Goal: Task Accomplishment & Management: Use online tool/utility

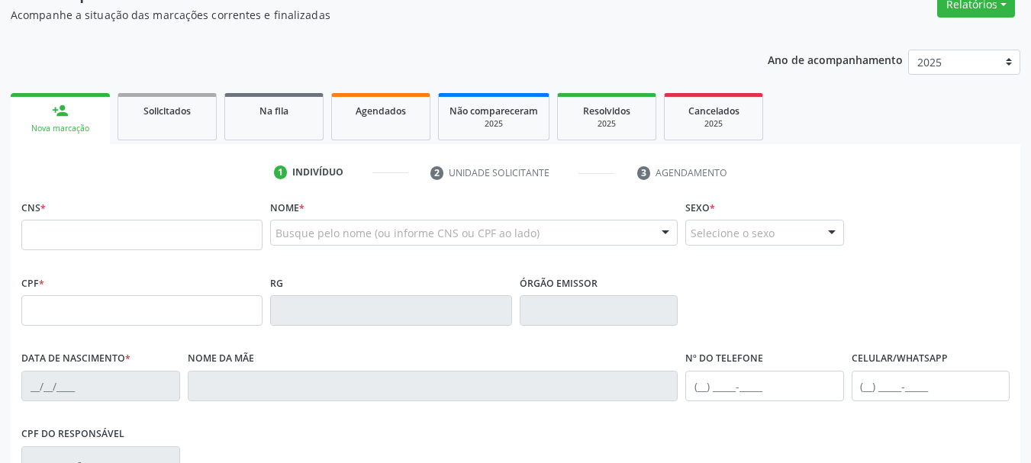
scroll to position [153, 0]
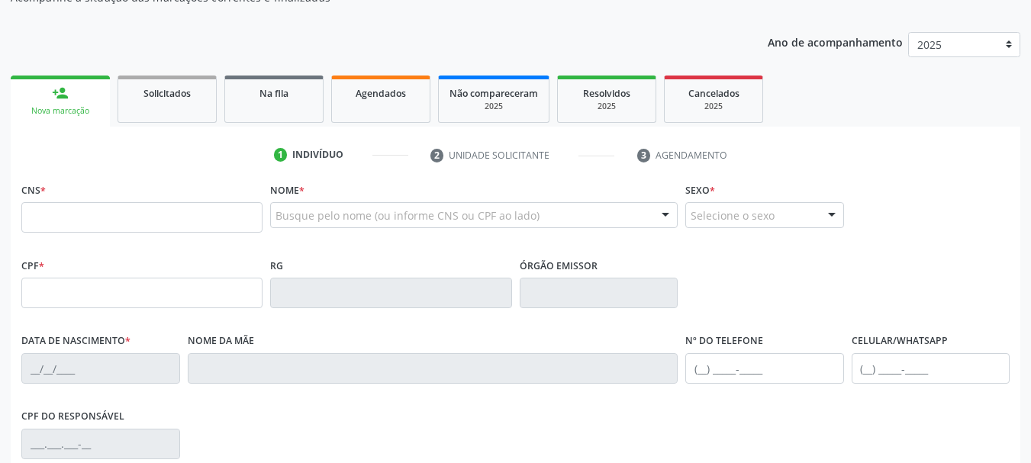
click at [97, 216] on input "text" at bounding box center [141, 217] width 241 height 31
type input "700 0091 0067 2305"
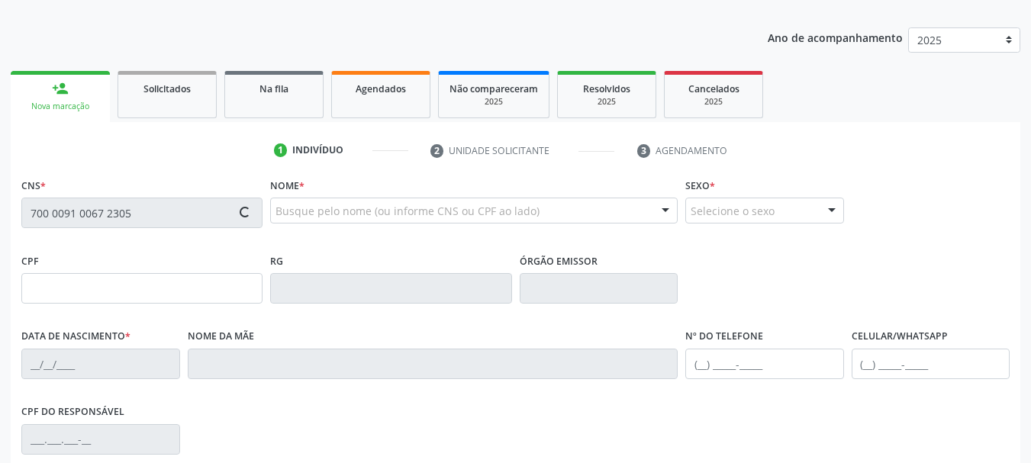
type input "2231886707"
type input "[DATE]"
type input "sn"
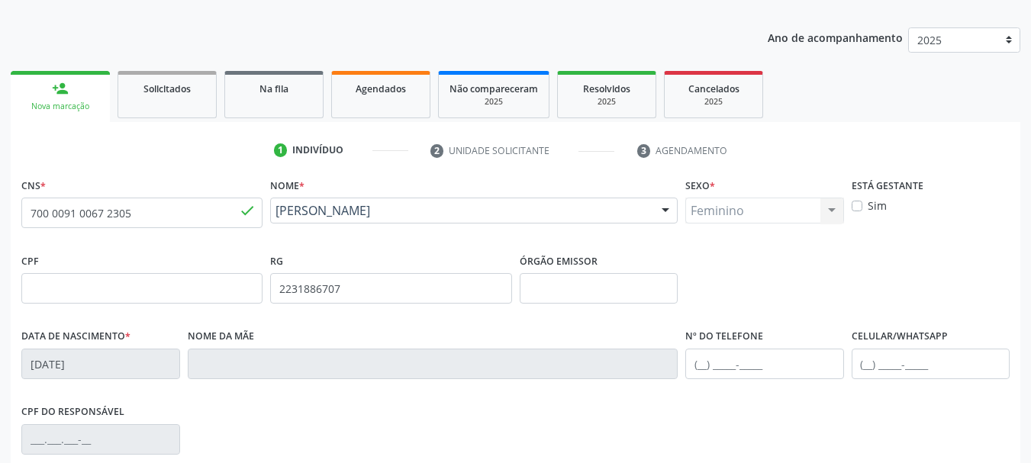
scroll to position [364, 0]
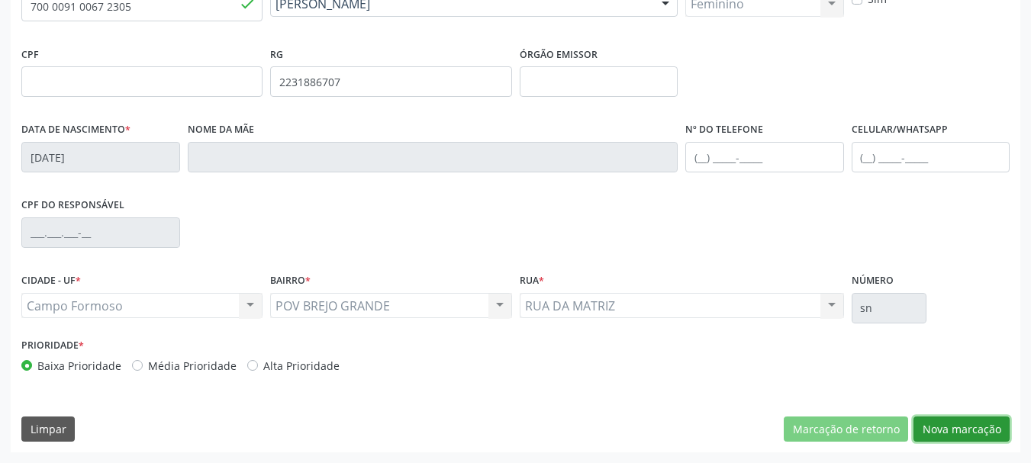
click at [960, 427] on button "Nova marcação" at bounding box center [962, 430] width 96 height 26
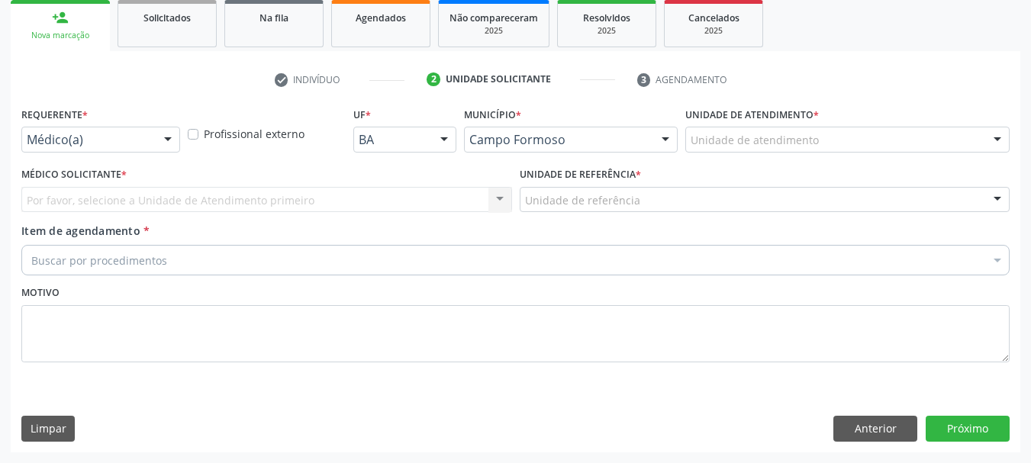
scroll to position [228, 0]
drag, startPoint x: 145, startPoint y: 141, endPoint x: 137, endPoint y: 219, distance: 78.2
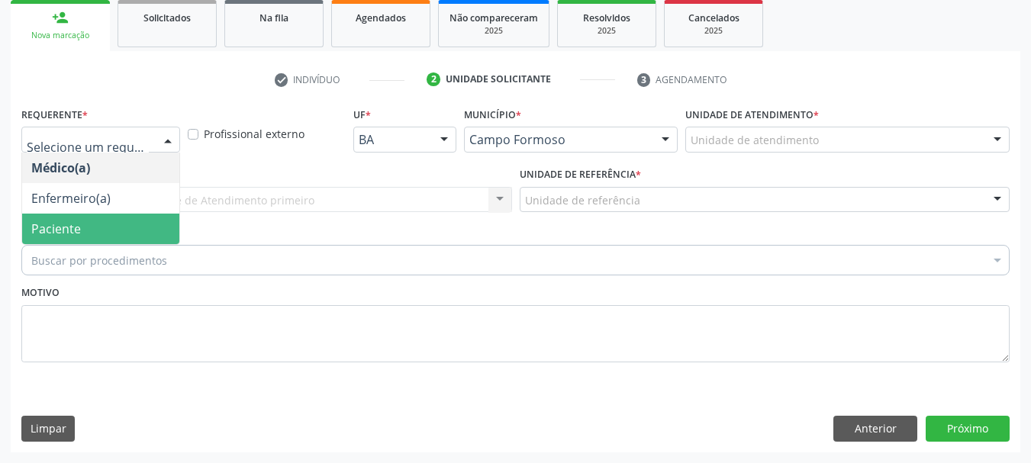
drag, startPoint x: 135, startPoint y: 224, endPoint x: 236, endPoint y: 205, distance: 102.7
click at [140, 222] on span "Paciente" at bounding box center [100, 229] width 157 height 31
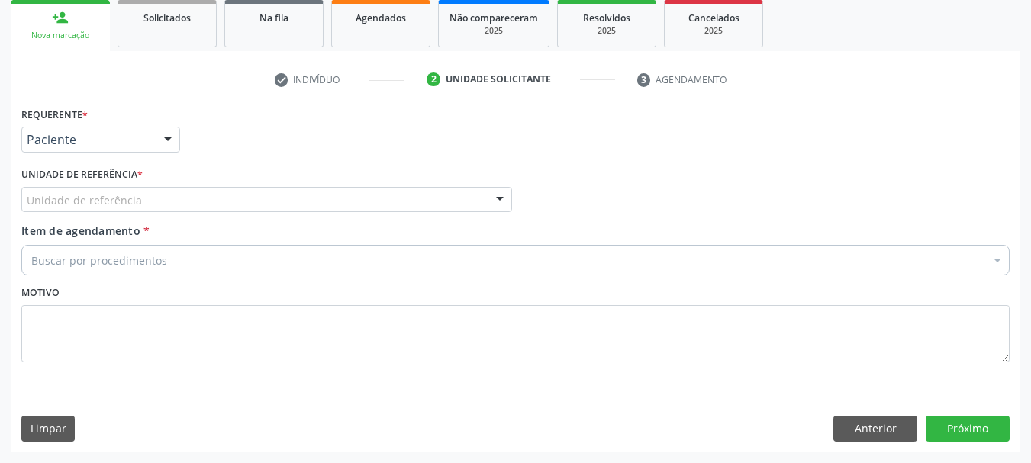
click at [236, 205] on div "Unidade de referência" at bounding box center [266, 200] width 491 height 26
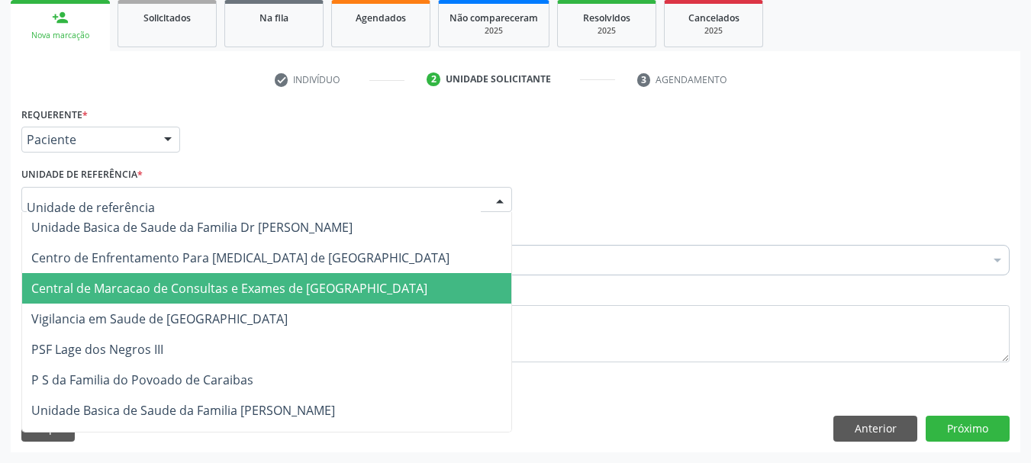
drag, startPoint x: 253, startPoint y: 287, endPoint x: 271, endPoint y: 284, distance: 18.6
click at [256, 285] on span "Central de Marcacao de Consultas e Exames de Campo Formoso" at bounding box center [229, 288] width 396 height 17
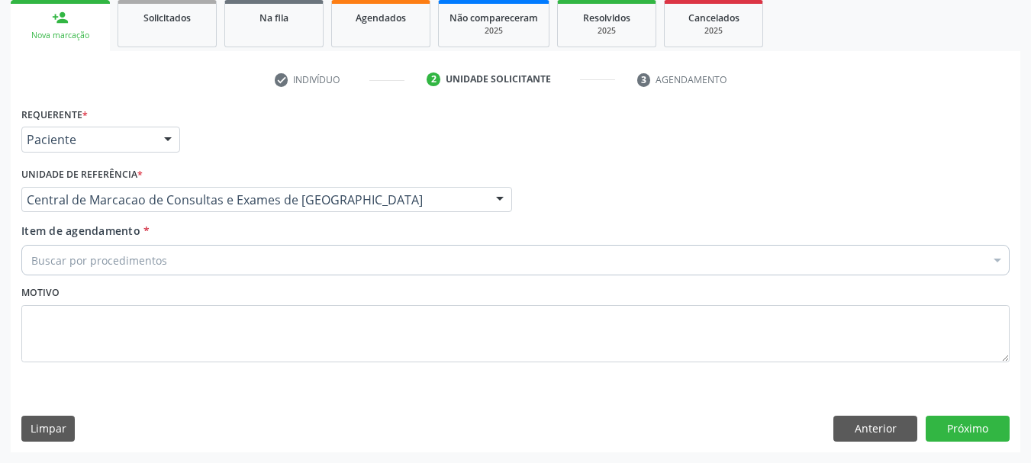
click at [297, 264] on div "Buscar por procedimentos" at bounding box center [515, 260] width 989 height 31
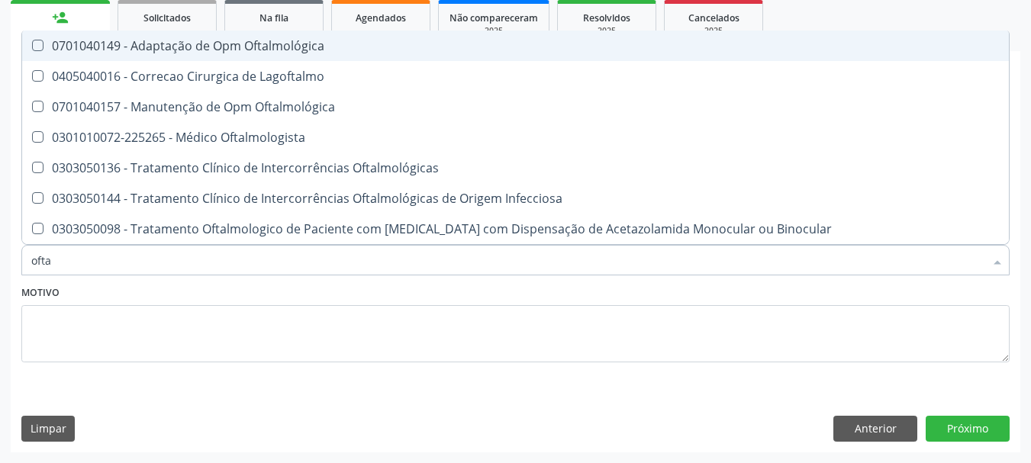
type input "oftal"
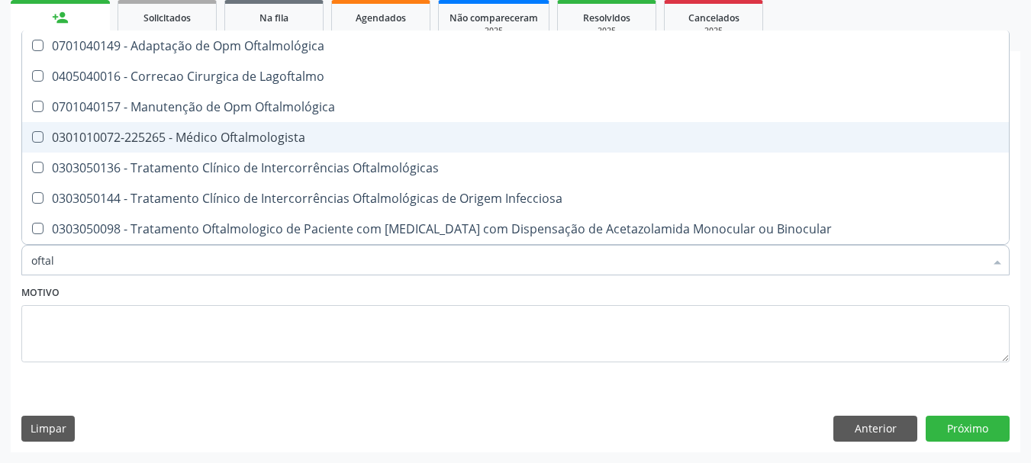
click at [327, 134] on div "0301010072-225265 - Médico Oftalmologista" at bounding box center [515, 137] width 969 height 12
checkbox Oftalmologista "true"
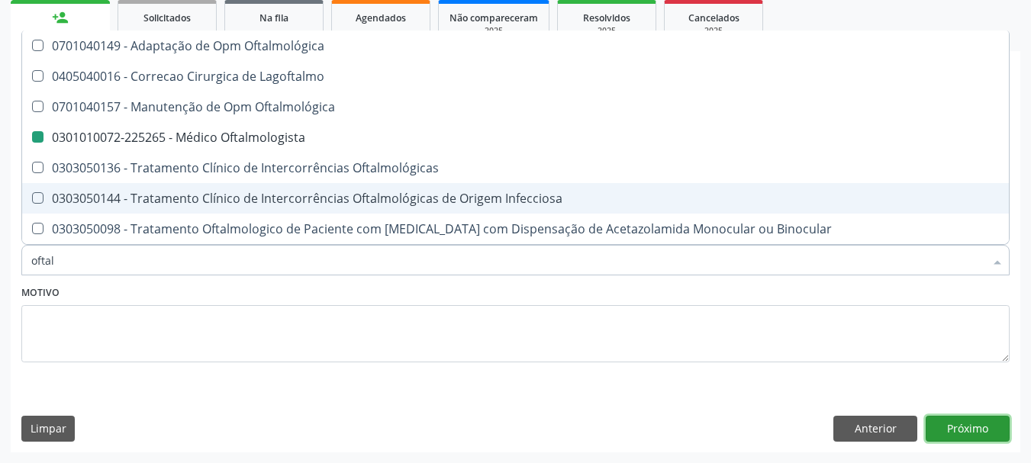
click at [977, 427] on button "Próximo" at bounding box center [968, 429] width 84 height 26
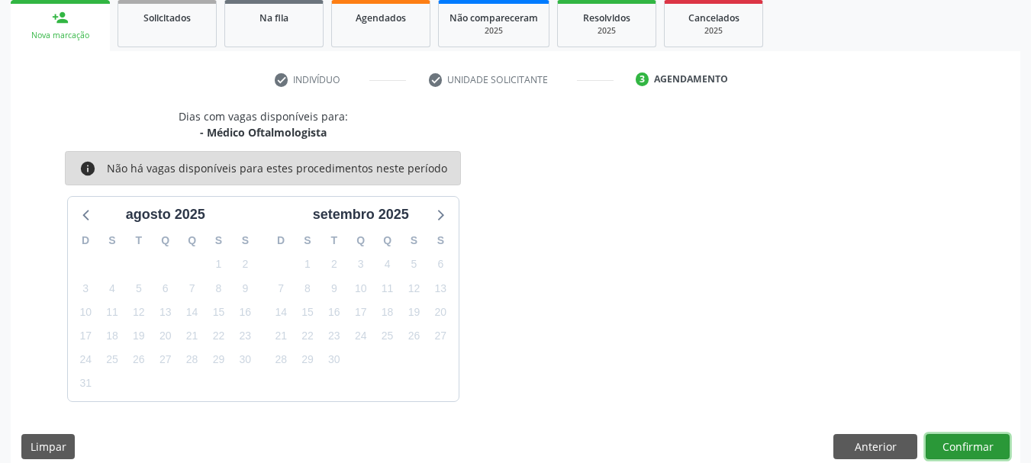
click at [956, 450] on button "Confirmar" at bounding box center [968, 447] width 84 height 26
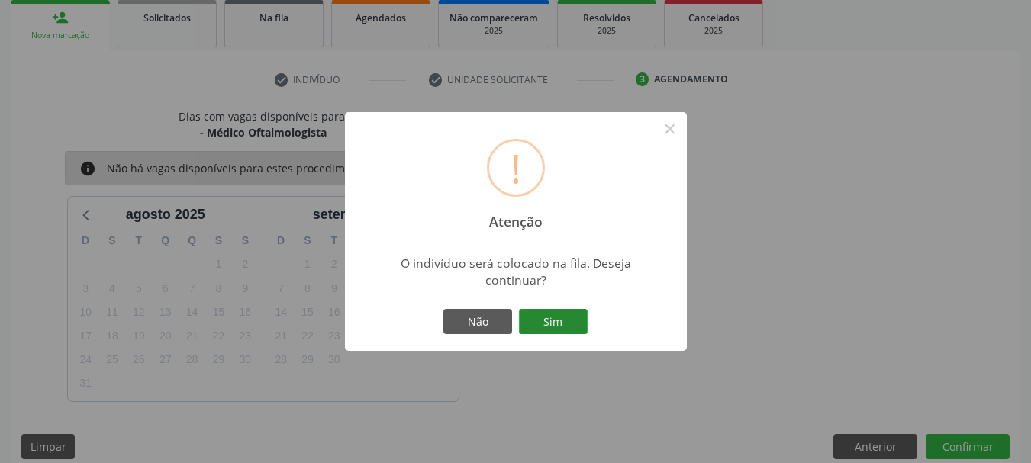
click at [583, 319] on button "Sim" at bounding box center [553, 322] width 69 height 26
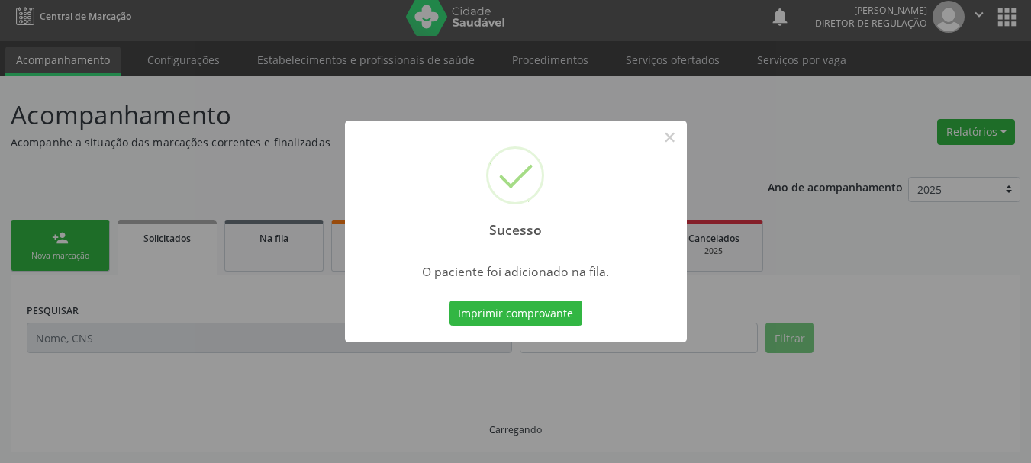
scroll to position [8, 0]
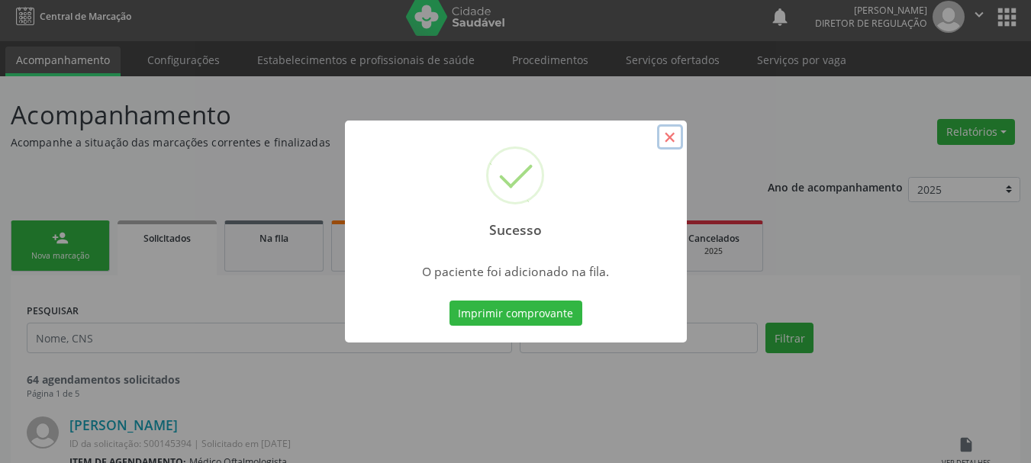
click at [662, 139] on button "×" at bounding box center [670, 137] width 26 height 26
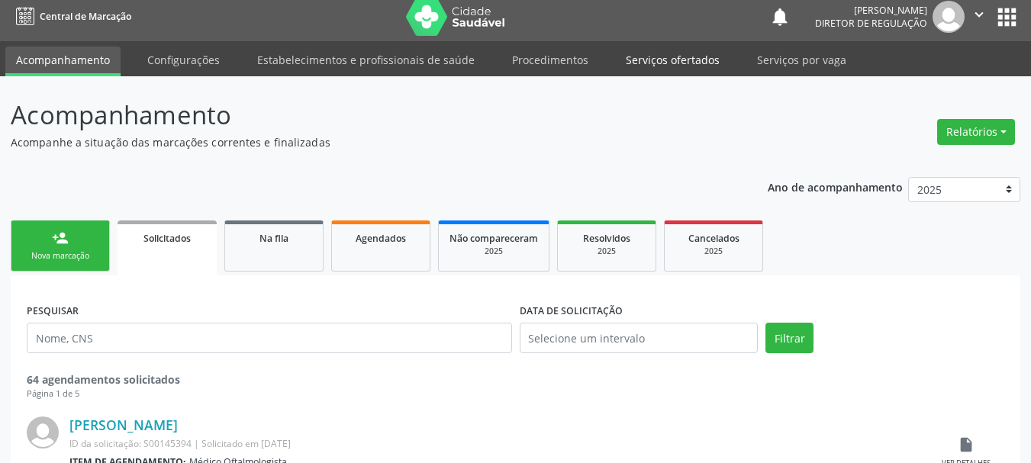
click at [647, 51] on link "Serviços ofertados" at bounding box center [672, 60] width 115 height 27
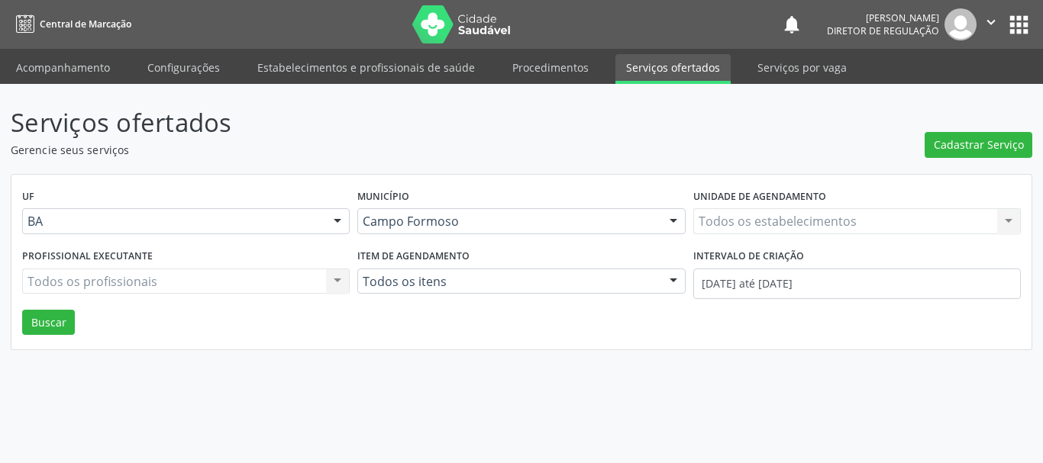
click at [764, 214] on div "Todos os estabelecimentos Todos os estabelecimentos Nenhum resultado encontrado…" at bounding box center [856, 221] width 327 height 26
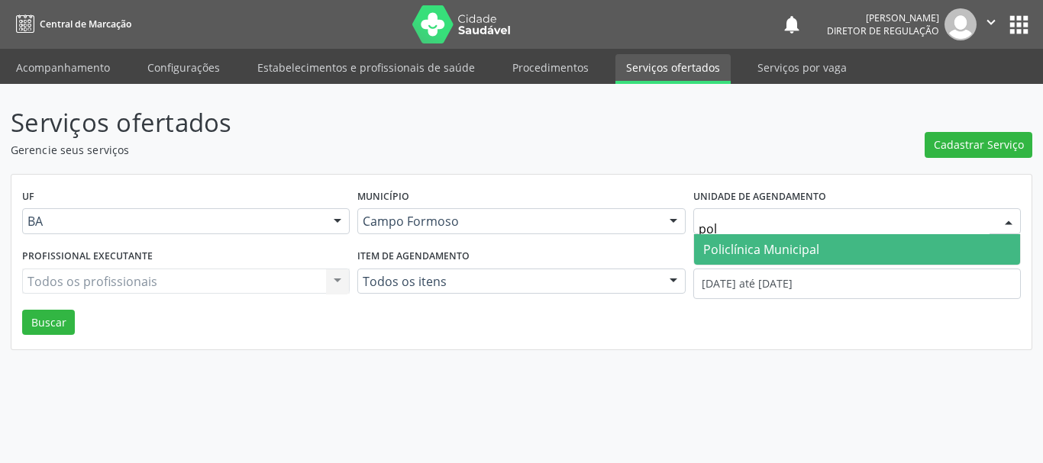
type input "poli"
click at [746, 253] on span "Policlínica Municipal" at bounding box center [761, 249] width 116 height 17
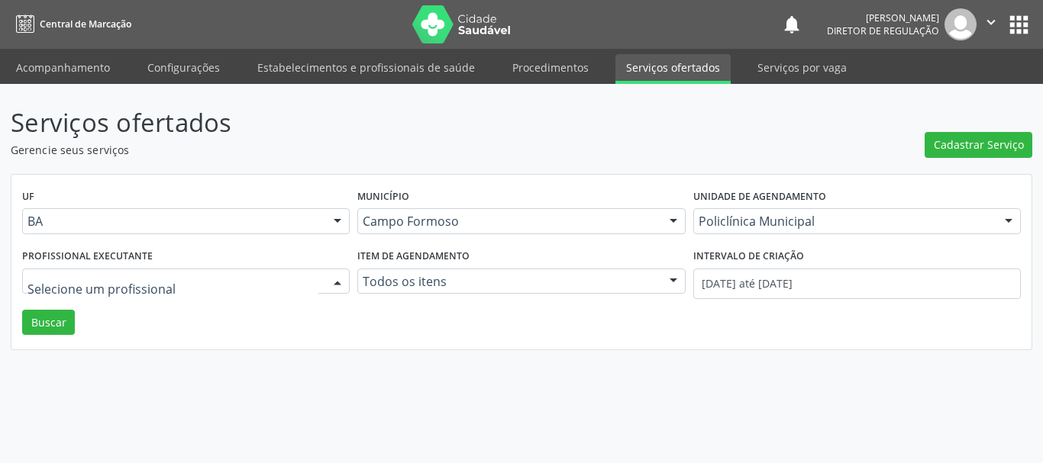
click at [157, 273] on div at bounding box center [185, 282] width 327 height 26
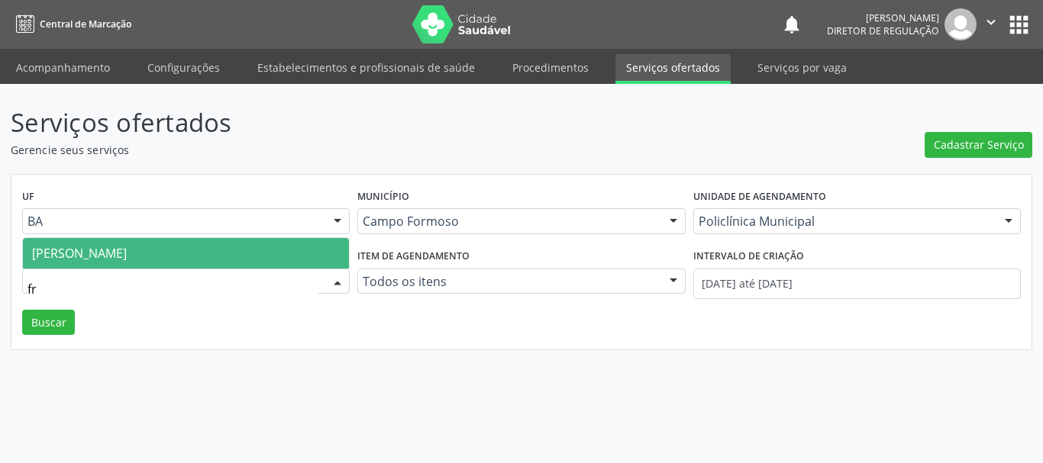
type input "fra"
click at [173, 263] on span "Francisco Carlos Lustiago Junior" at bounding box center [186, 253] width 326 height 31
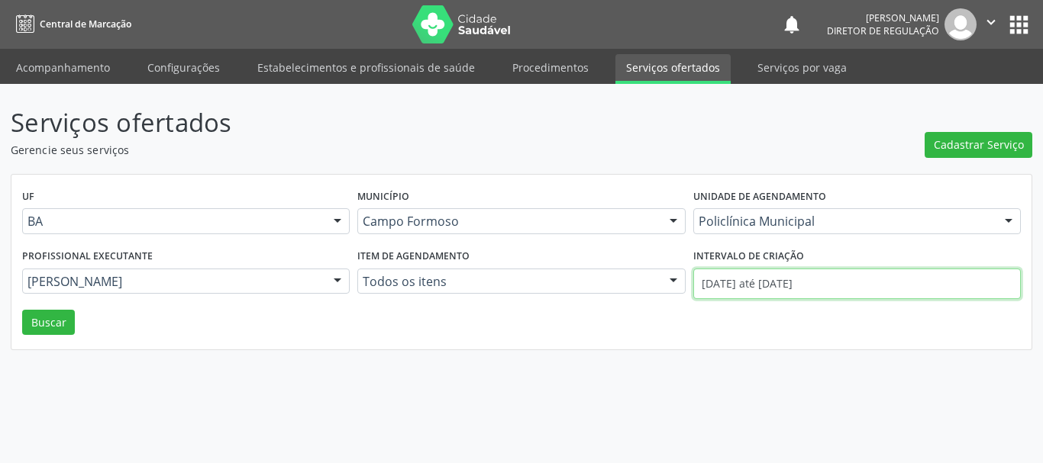
click at [795, 272] on input "01/08/2025 até 11/08/2025" at bounding box center [856, 284] width 327 height 31
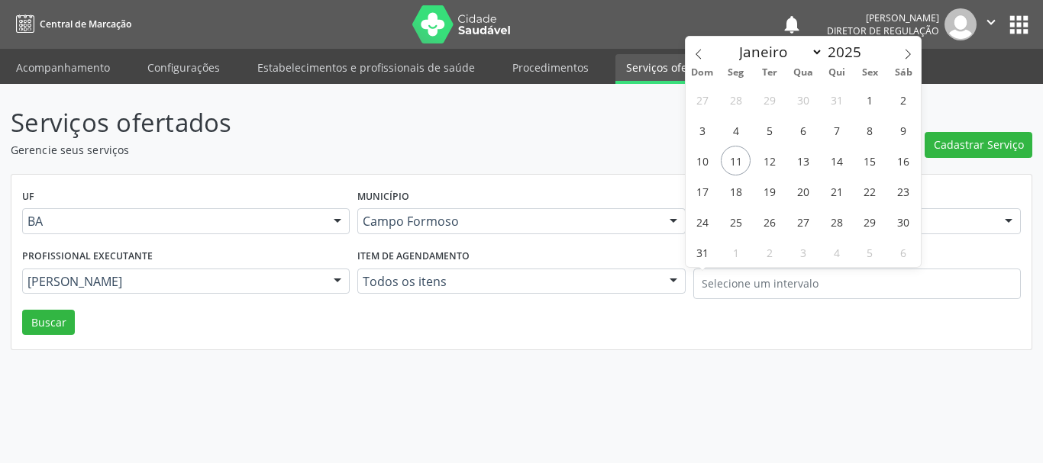
click at [64, 308] on div "Profissional executante Francisco Carlos Lustiago Junior Todos os profissionais…" at bounding box center [185, 277] width 335 height 65
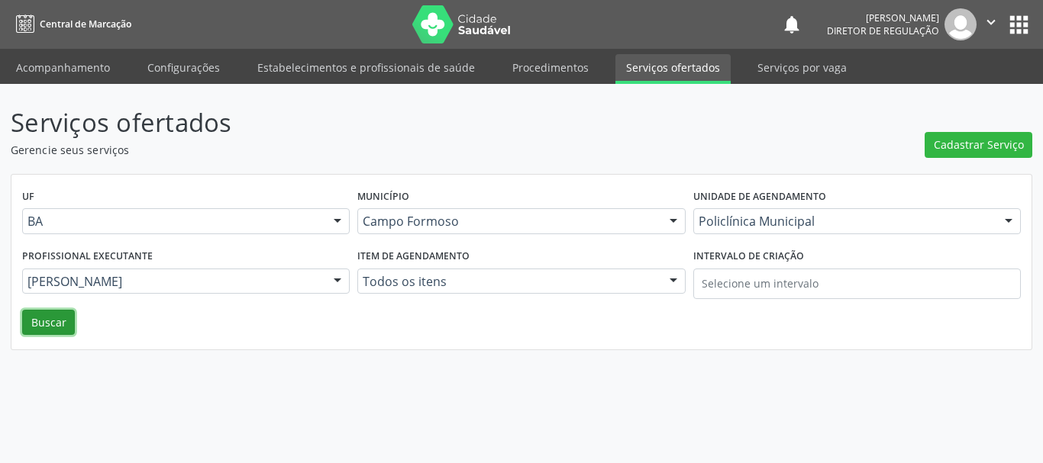
click at [49, 327] on button "Buscar" at bounding box center [48, 323] width 53 height 26
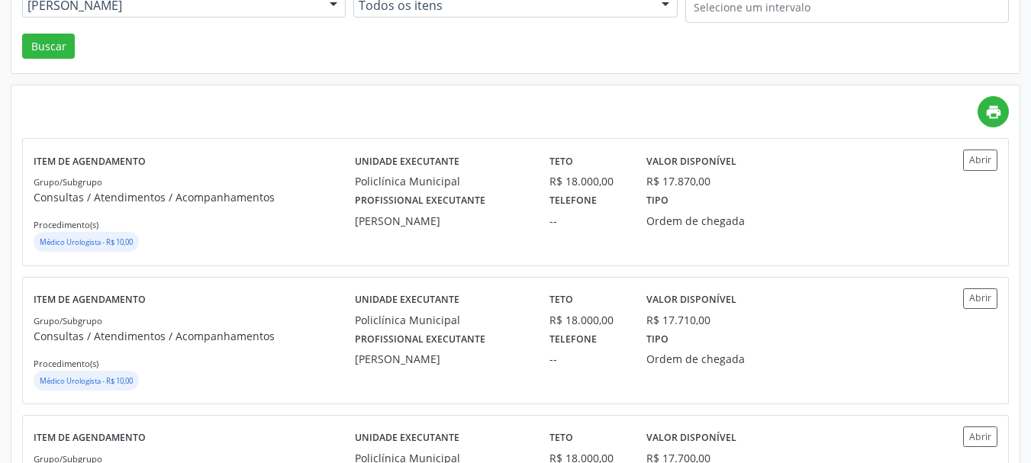
scroll to position [305, 0]
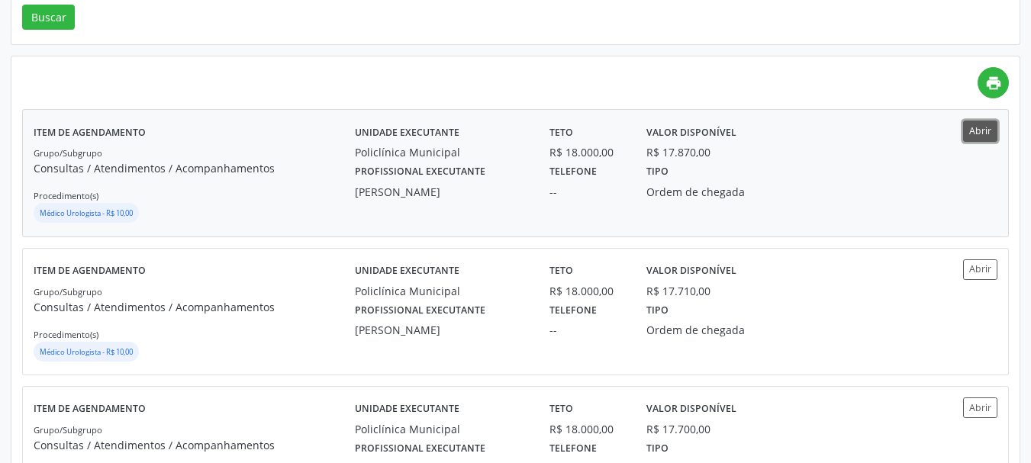
click at [978, 127] on button "Abrir" at bounding box center [980, 131] width 34 height 21
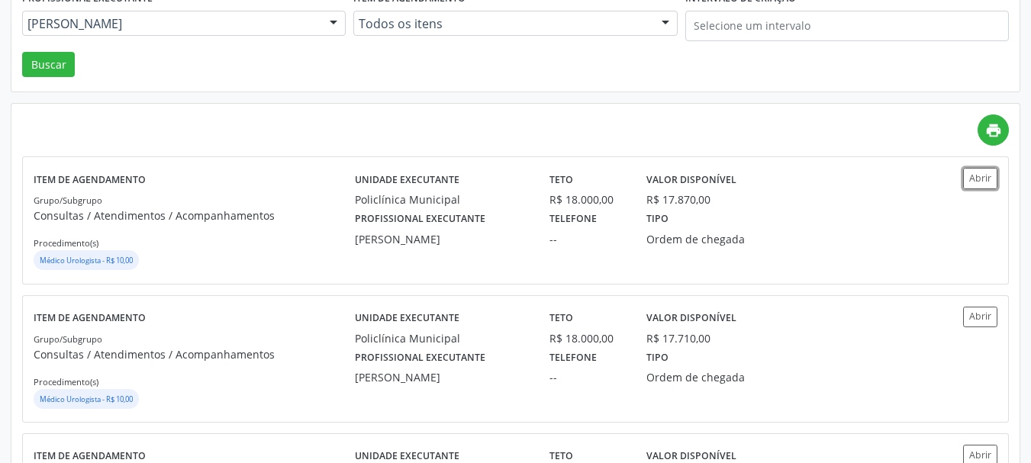
scroll to position [76, 0]
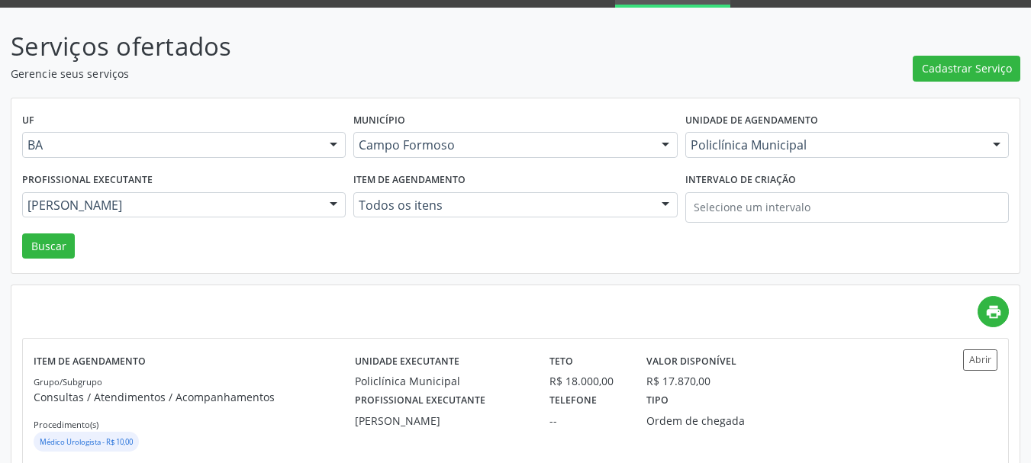
click at [721, 158] on div "Unidade de agendamento Policlínica Municipal Todos os estabelecimentos Academia…" at bounding box center [847, 139] width 331 height 60
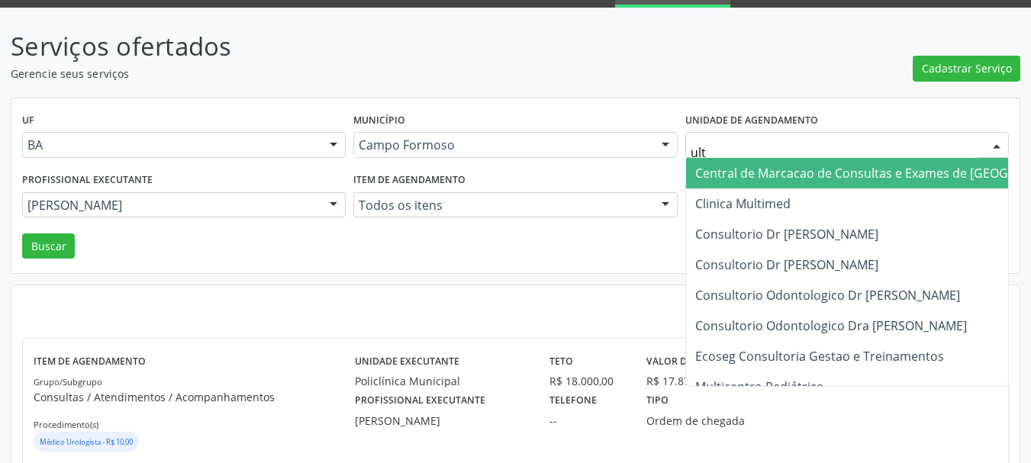
type input "ultr"
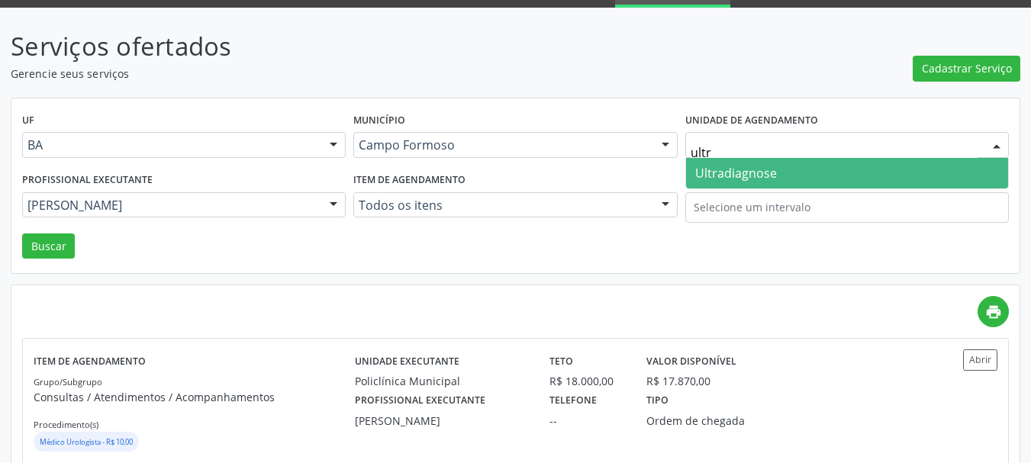
click at [737, 175] on span "Ultradiagnose" at bounding box center [736, 173] width 82 height 17
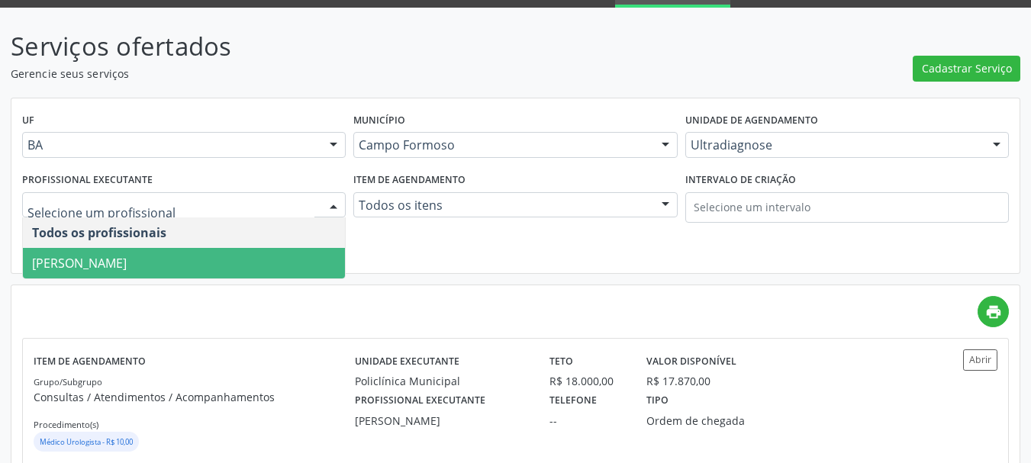
click at [127, 256] on span "[PERSON_NAME]" at bounding box center [79, 263] width 95 height 17
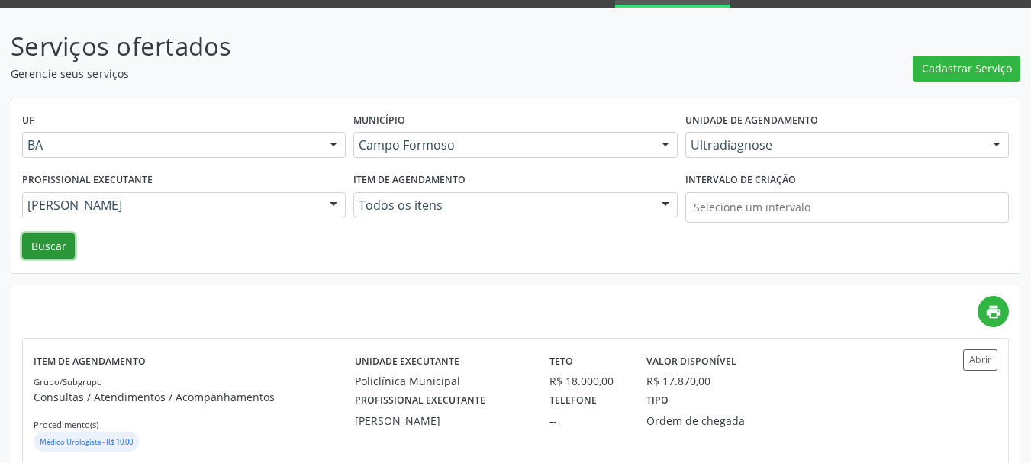
click at [49, 240] on button "Buscar" at bounding box center [48, 247] width 53 height 26
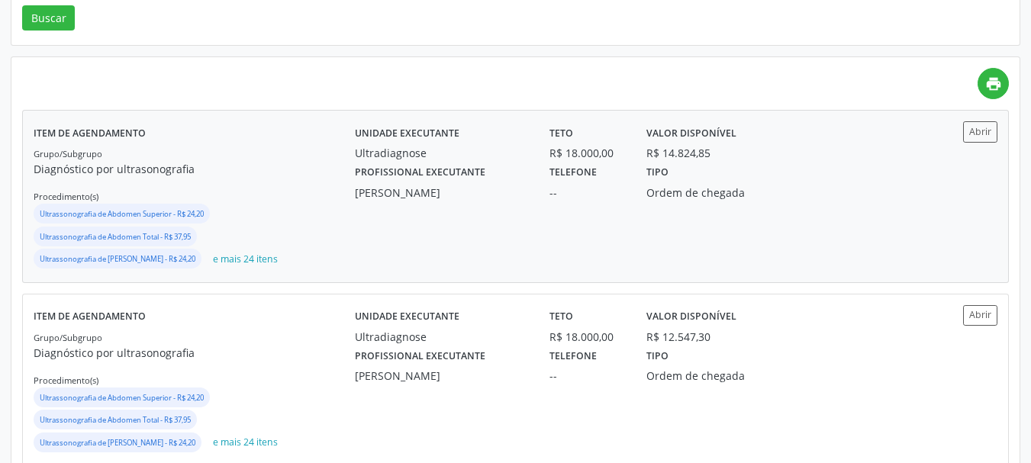
scroll to position [305, 0]
click at [982, 127] on button "Abrir" at bounding box center [980, 131] width 34 height 21
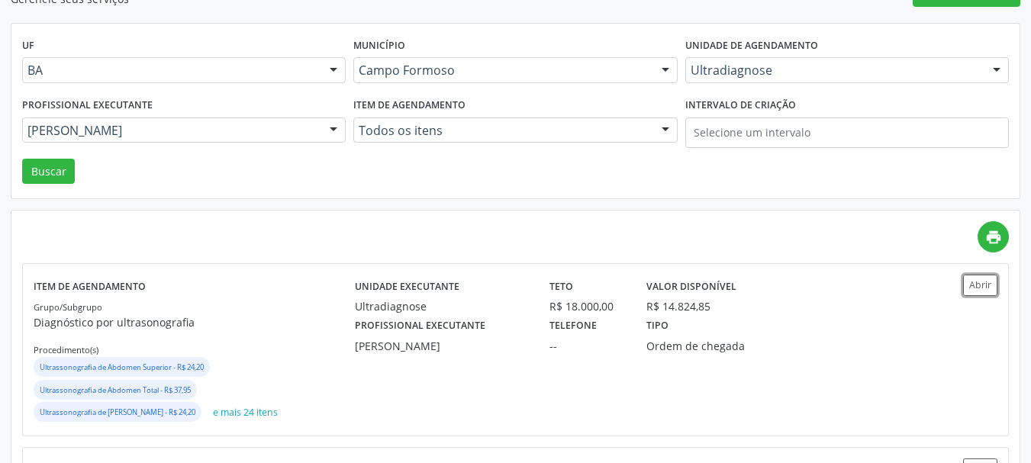
scroll to position [153, 0]
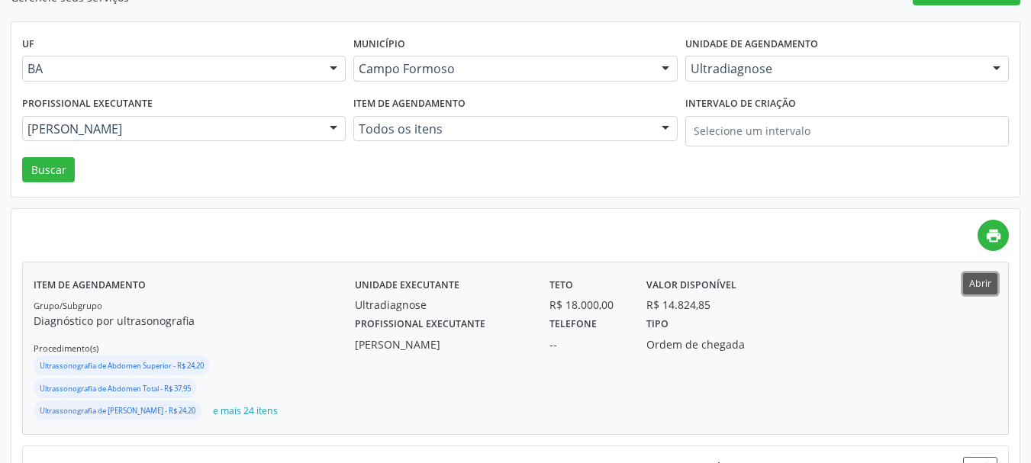
click at [995, 293] on button "Abrir" at bounding box center [980, 283] width 34 height 21
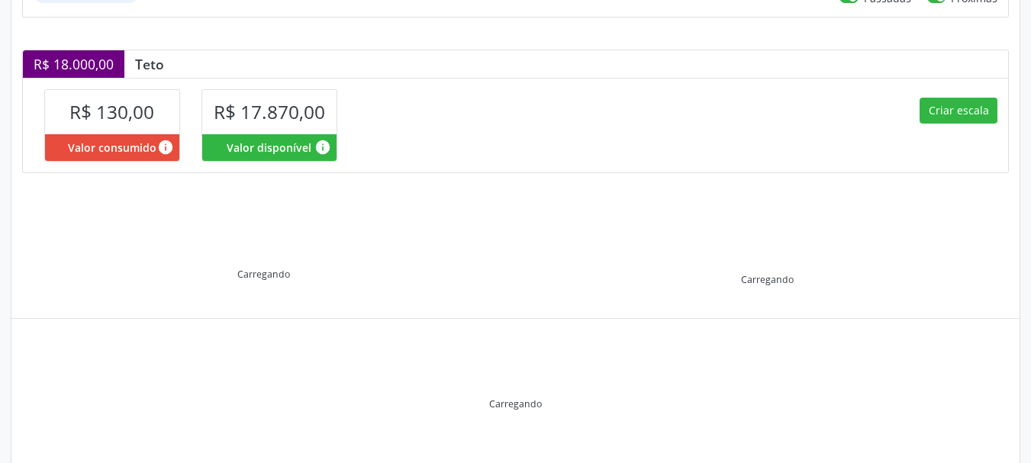
scroll to position [350, 0]
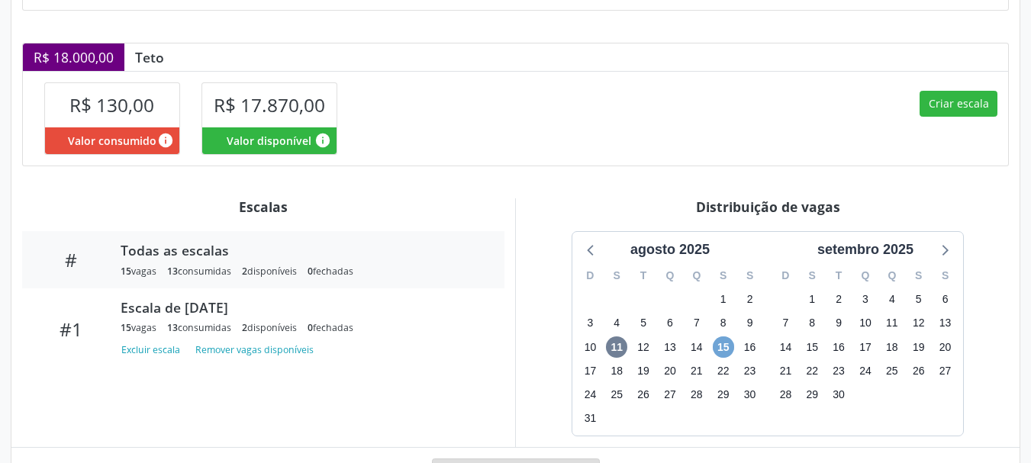
click at [729, 337] on span "15" at bounding box center [723, 347] width 21 height 21
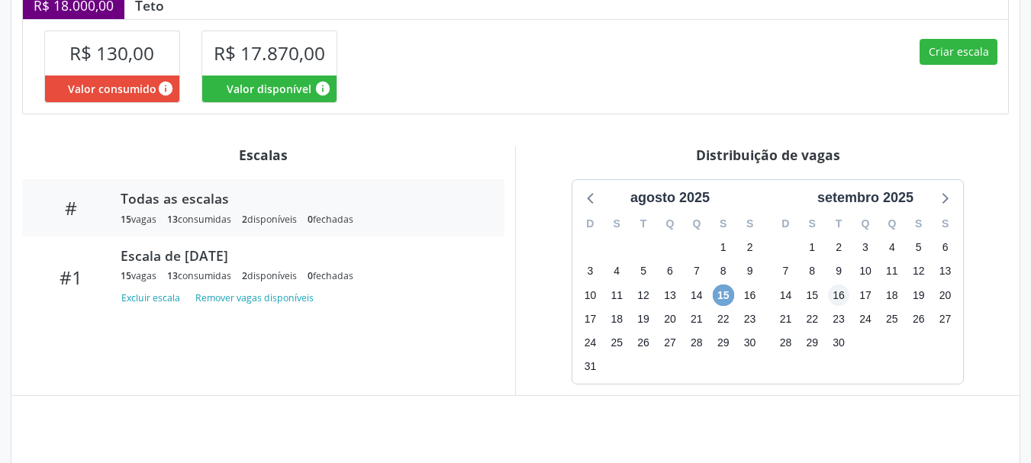
scroll to position [486, 0]
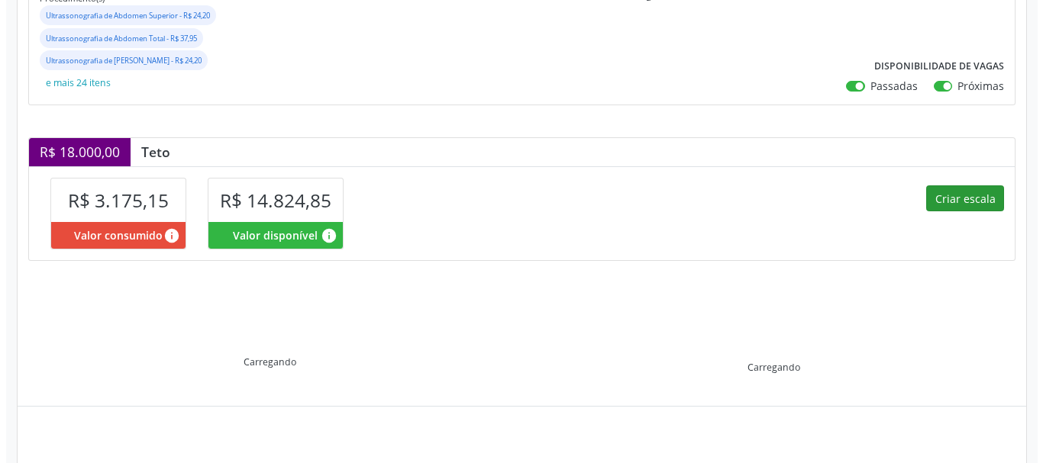
scroll to position [337, 0]
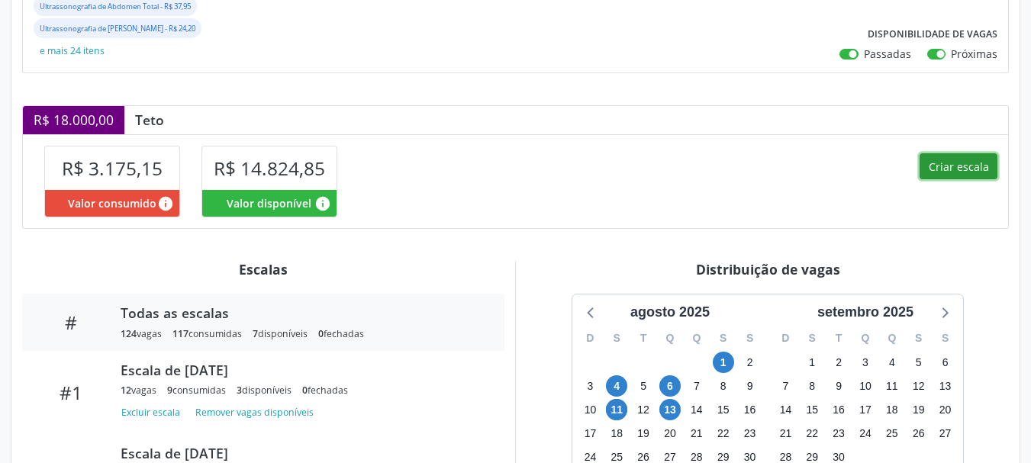
click at [966, 167] on button "Criar escala" at bounding box center [959, 166] width 78 height 26
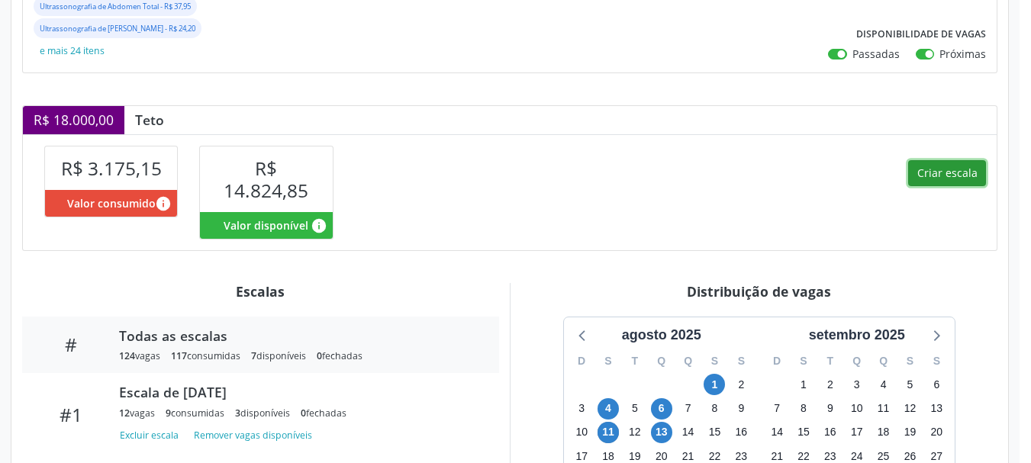
select select "7"
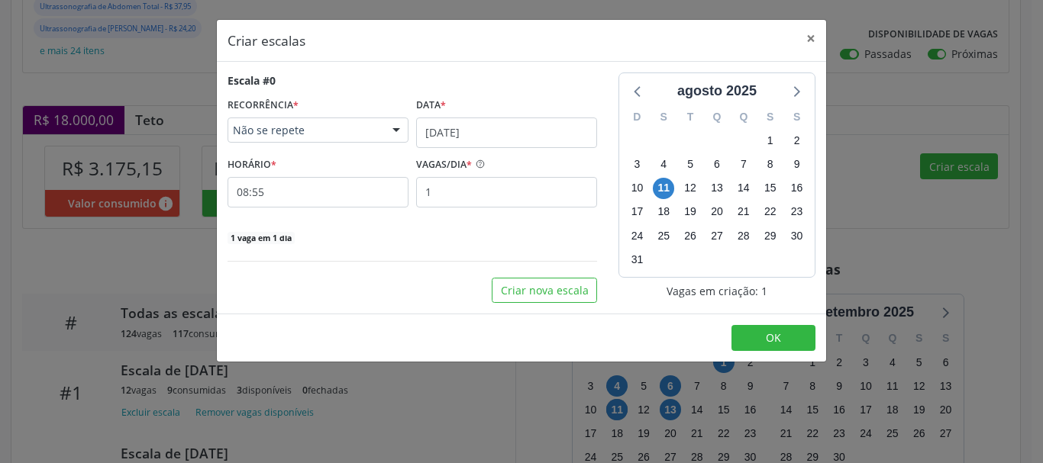
click at [474, 108] on div "Data *" at bounding box center [506, 106] width 181 height 24
click at [480, 126] on input "[DATE]" at bounding box center [506, 133] width 181 height 31
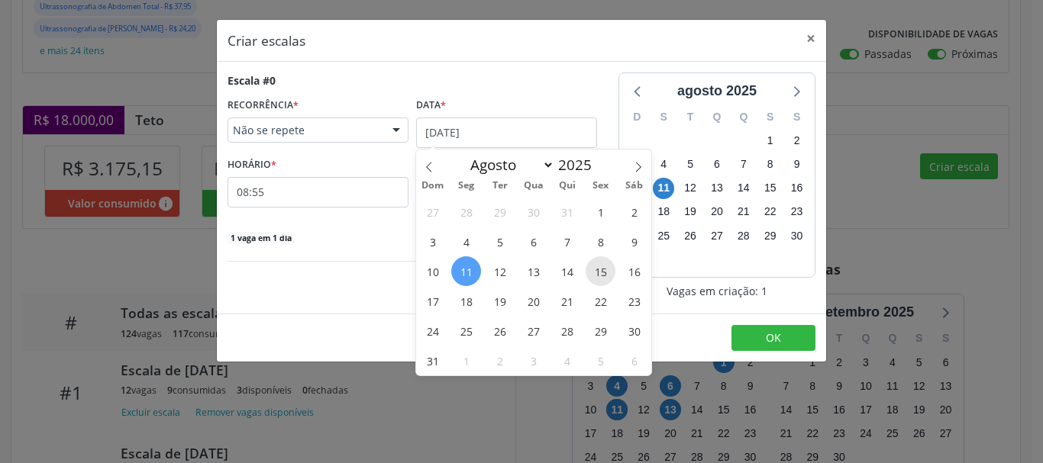
click at [608, 271] on span "15" at bounding box center [600, 271] width 30 height 30
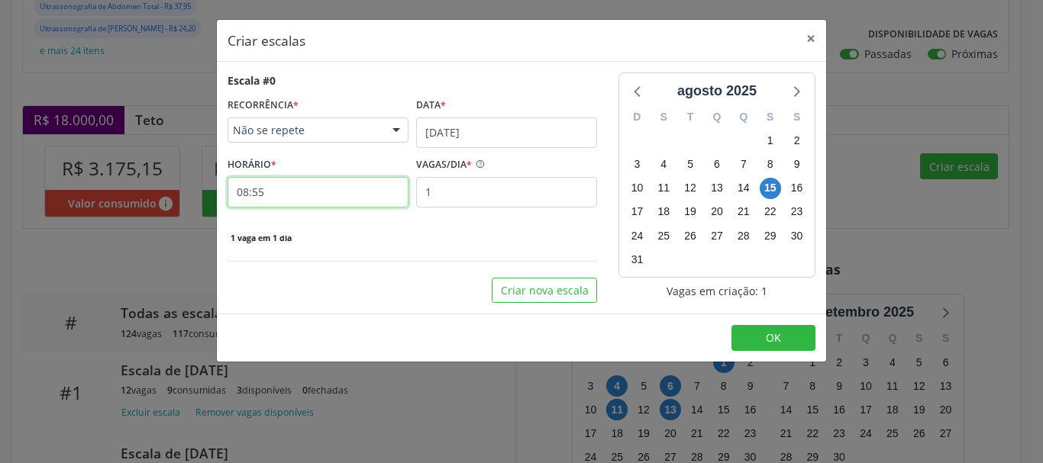
click at [368, 199] on input "08:55" at bounding box center [317, 192] width 181 height 31
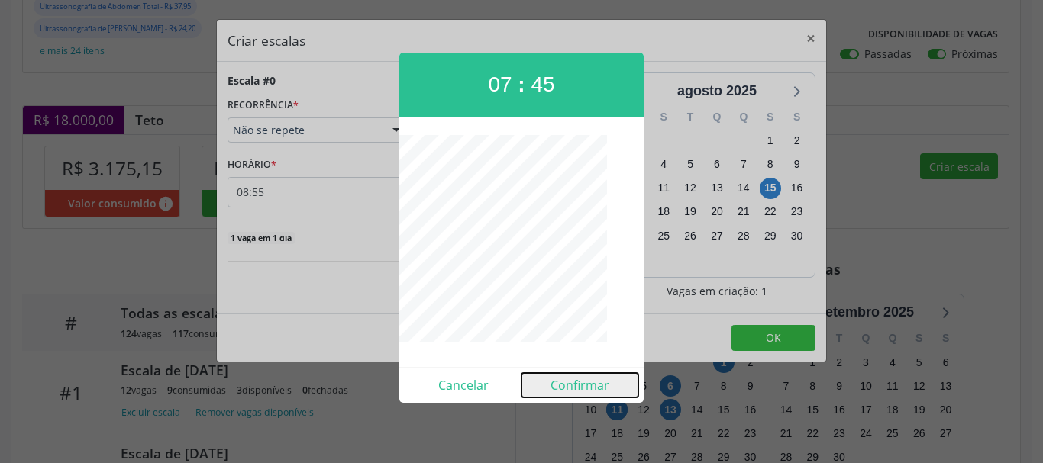
click at [597, 383] on button "Confirmar" at bounding box center [579, 385] width 117 height 24
type input "07:45"
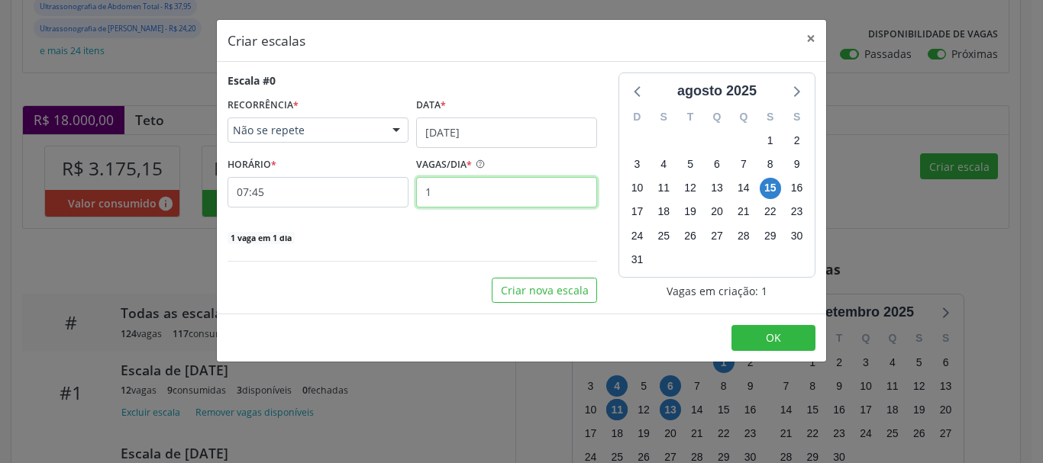
click at [496, 198] on input "1" at bounding box center [506, 192] width 181 height 31
type input "12"
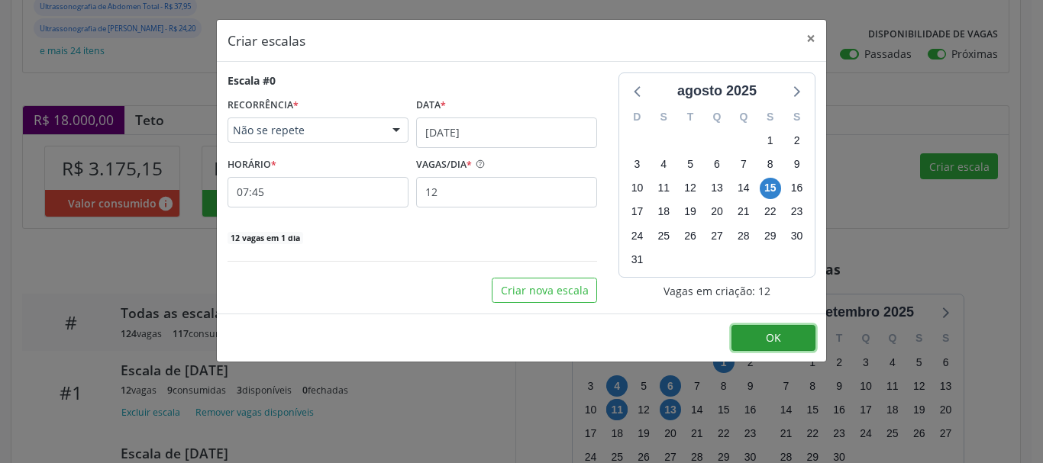
click at [747, 332] on button "OK" at bounding box center [773, 338] width 84 height 26
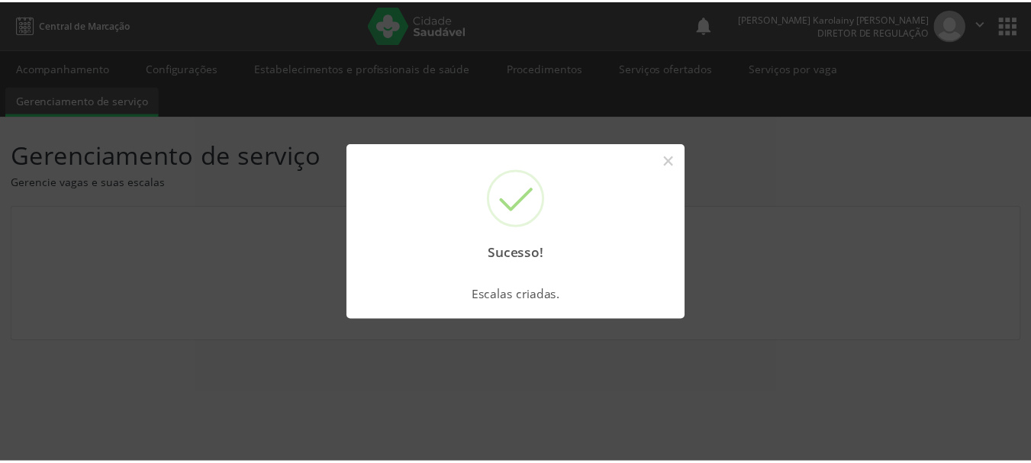
scroll to position [0, 0]
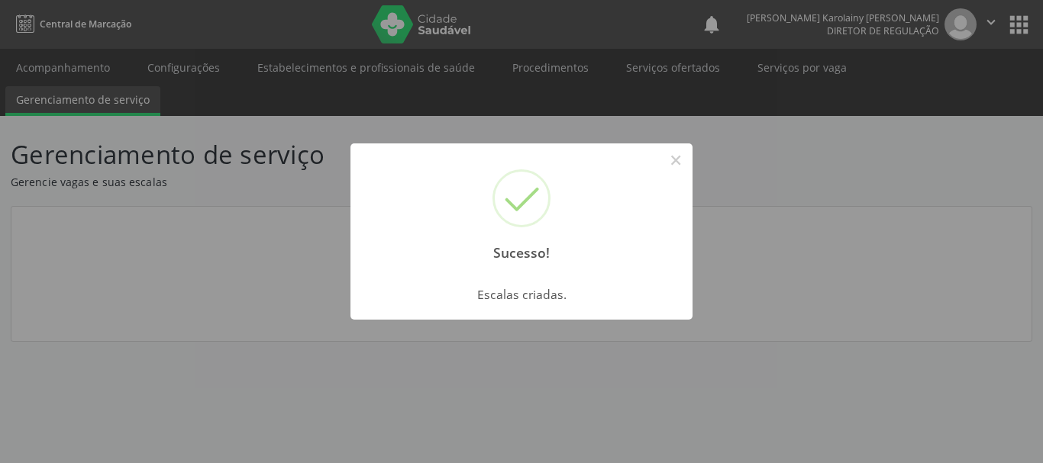
click at [689, 159] on div "Sucesso! × Escalas criadas. OK Cancel" at bounding box center [521, 231] width 1043 height 463
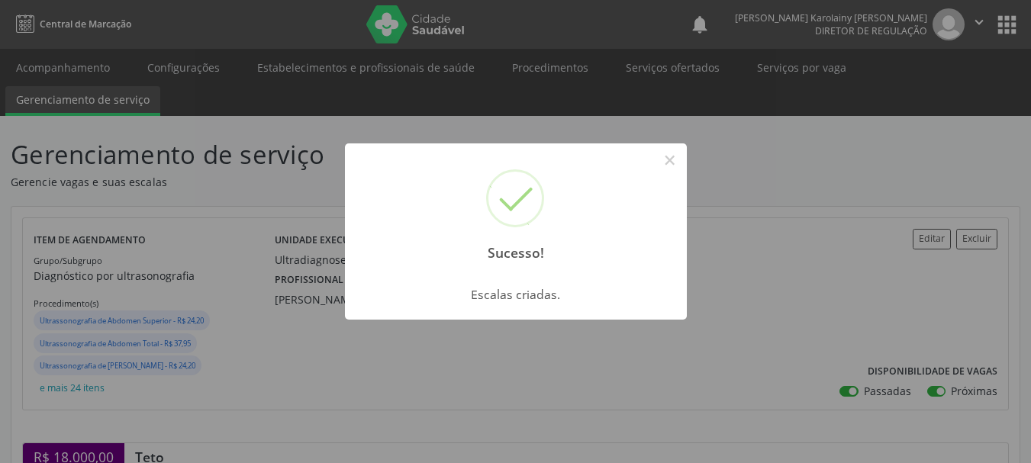
click at [685, 159] on div "Sucesso! ×" at bounding box center [516, 209] width 342 height 131
click at [664, 160] on button "×" at bounding box center [670, 160] width 26 height 26
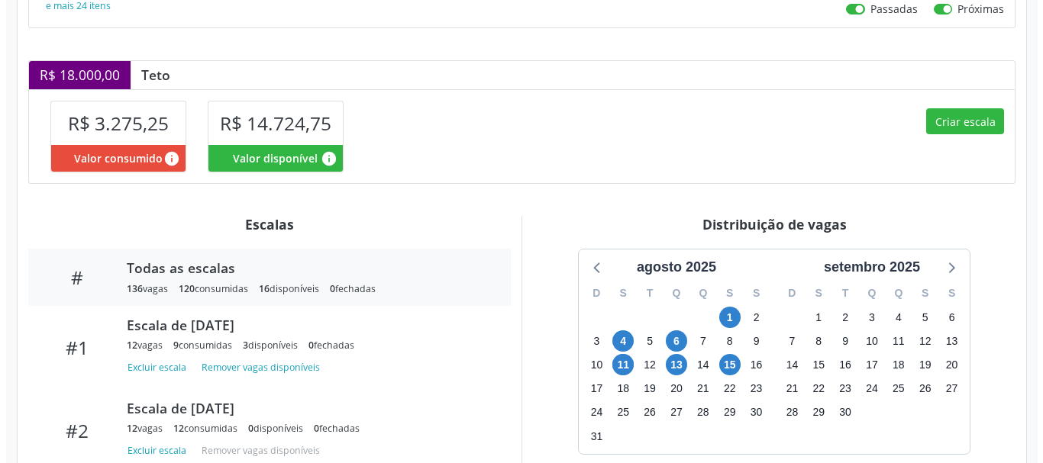
scroll to position [382, 0]
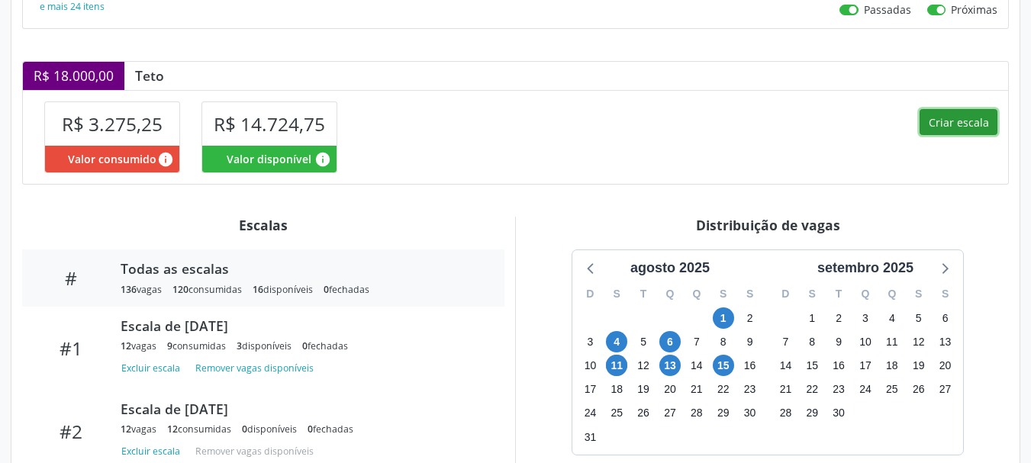
click at [955, 123] on button "Criar escala" at bounding box center [959, 122] width 78 height 26
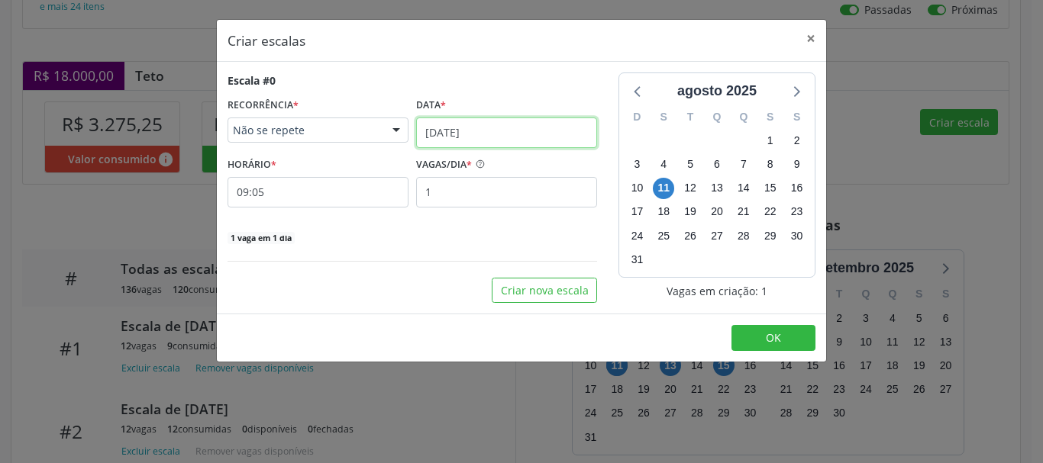
click at [449, 136] on input "[DATE]" at bounding box center [506, 133] width 181 height 31
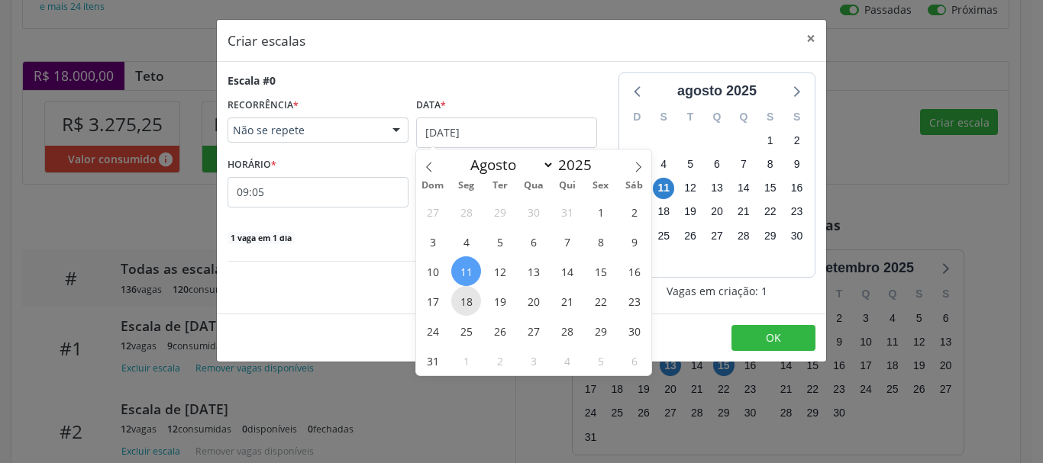
click at [471, 306] on span "18" at bounding box center [466, 301] width 30 height 30
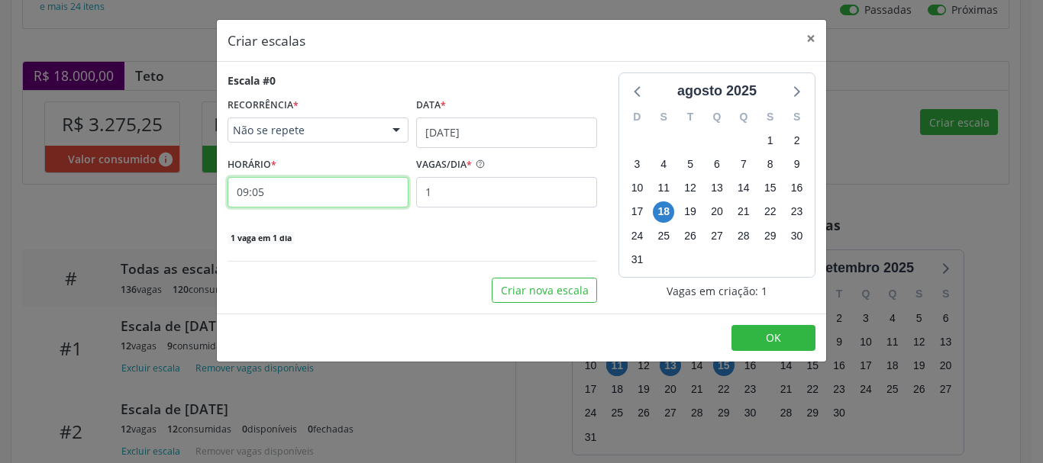
click at [308, 196] on input "09:05" at bounding box center [317, 192] width 181 height 31
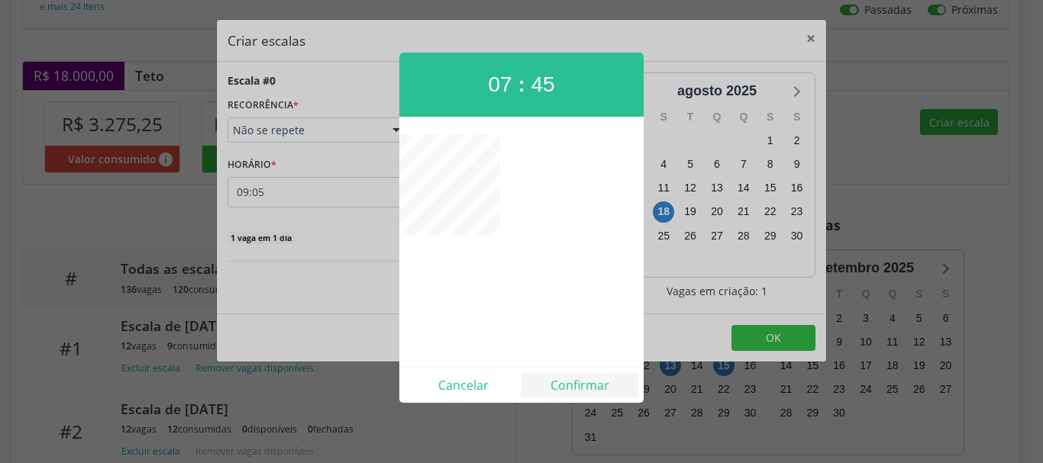
drag, startPoint x: 581, startPoint y: 367, endPoint x: 589, endPoint y: 386, distance: 20.8
click at [582, 370] on div "Cancelar Confirmar" at bounding box center [521, 385] width 244 height 36
click at [589, 387] on button "Confirmar" at bounding box center [579, 385] width 117 height 24
type input "07:45"
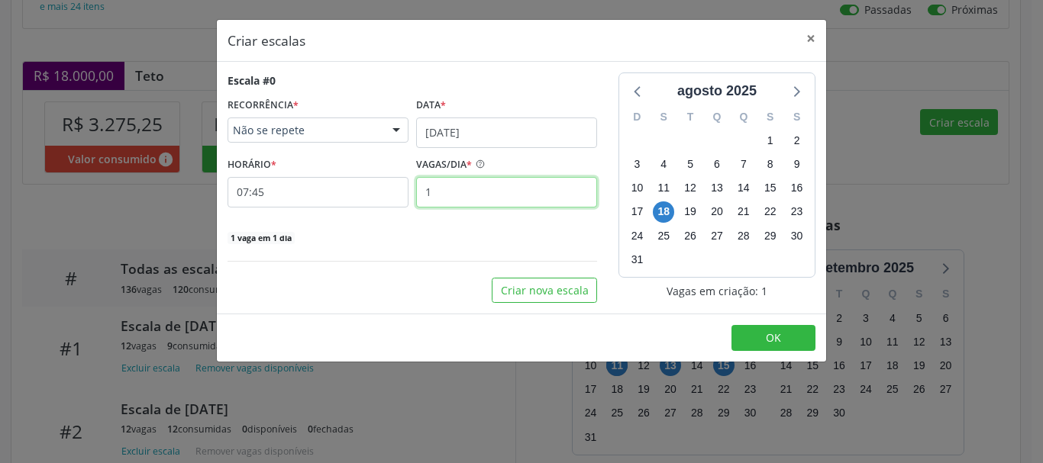
click at [494, 180] on input "1" at bounding box center [506, 192] width 181 height 31
type input "12"
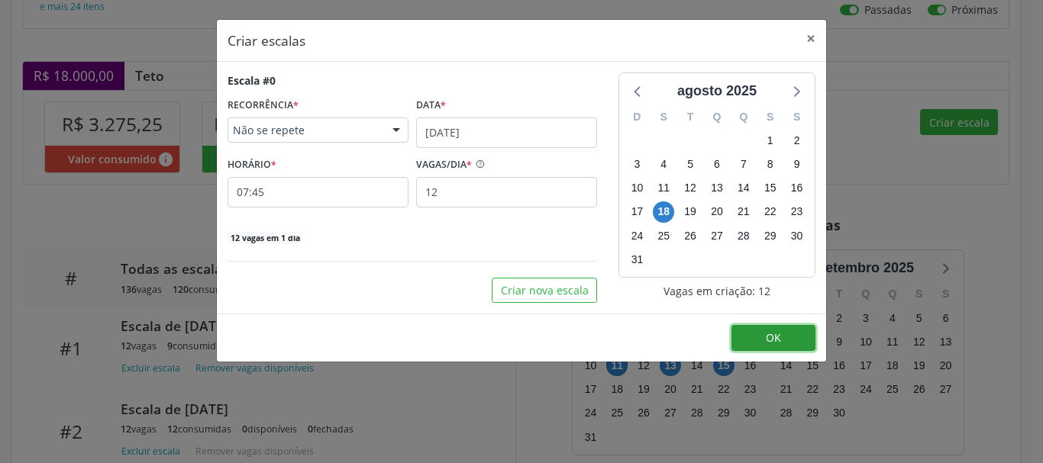
click at [750, 346] on button "OK" at bounding box center [773, 338] width 84 height 26
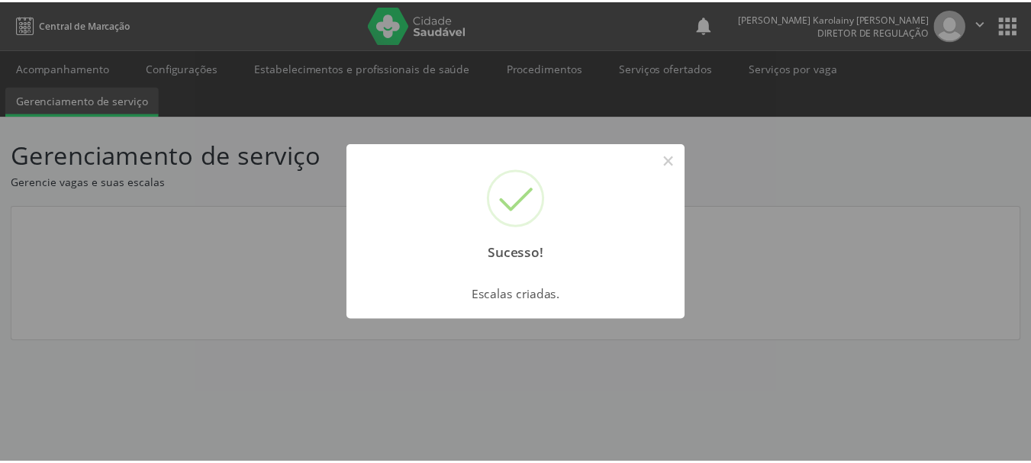
scroll to position [0, 0]
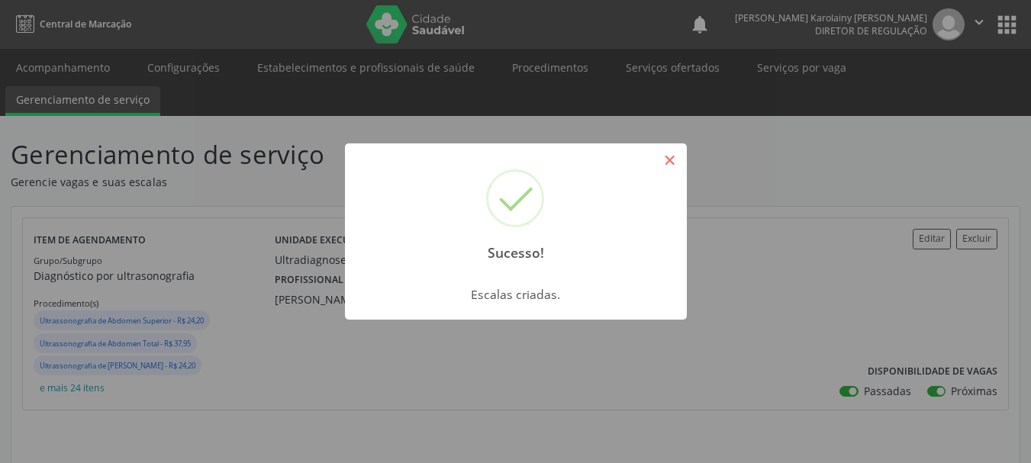
click at [680, 165] on button "×" at bounding box center [670, 160] width 26 height 26
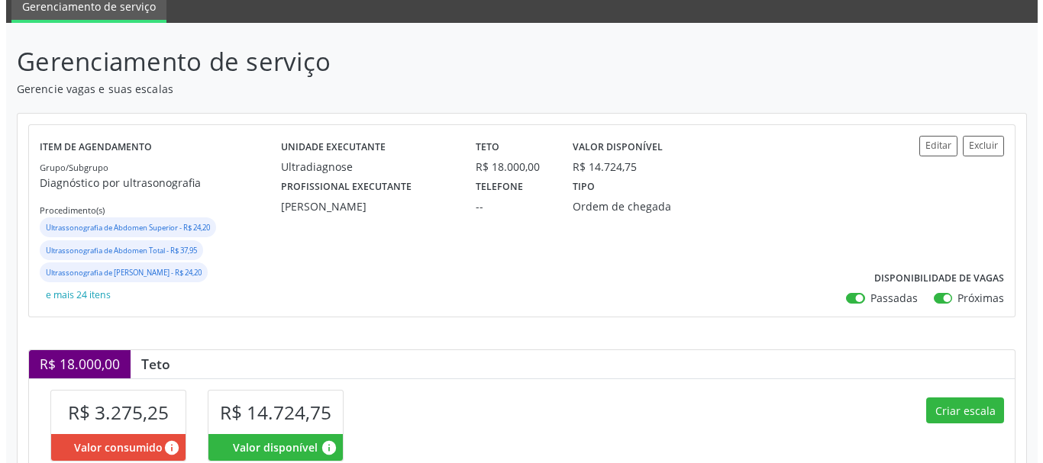
scroll to position [229, 0]
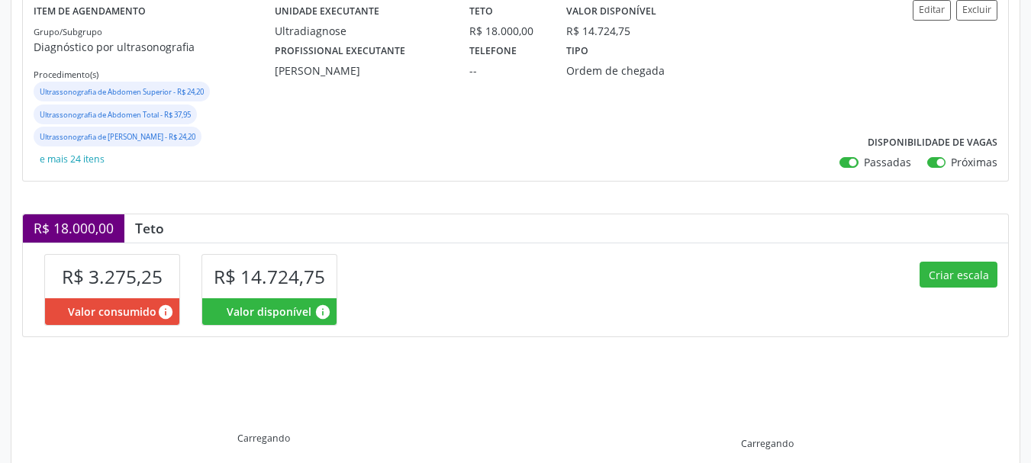
click at [946, 291] on div "Criar escala" at bounding box center [762, 290] width 493 height 94
click at [933, 273] on button "Criar escala" at bounding box center [959, 275] width 78 height 26
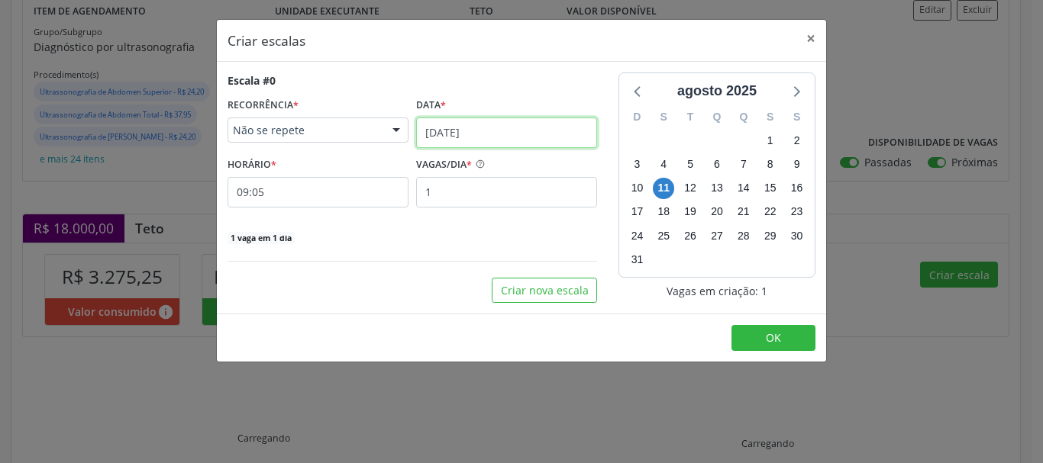
click at [480, 124] on input "[DATE]" at bounding box center [506, 133] width 181 height 31
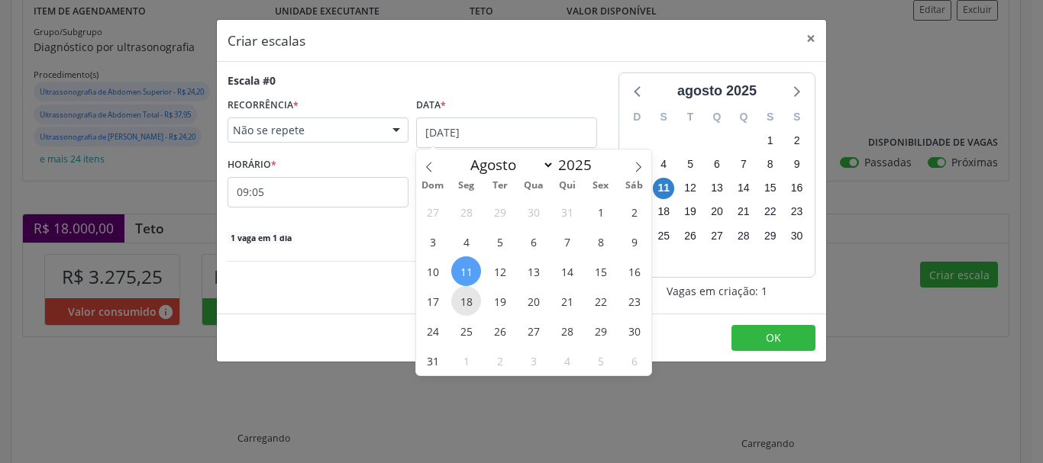
click at [475, 299] on span "18" at bounding box center [466, 301] width 30 height 30
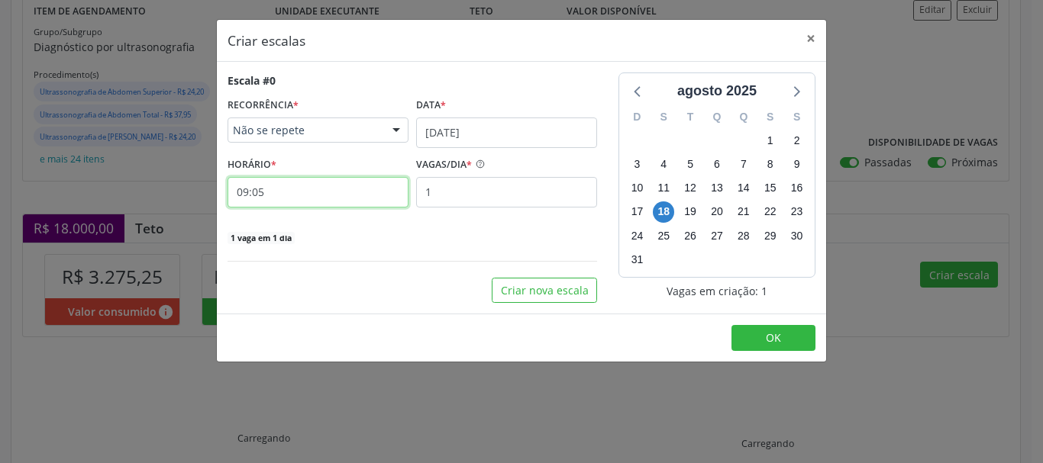
click at [349, 192] on input "09:05" at bounding box center [317, 192] width 181 height 31
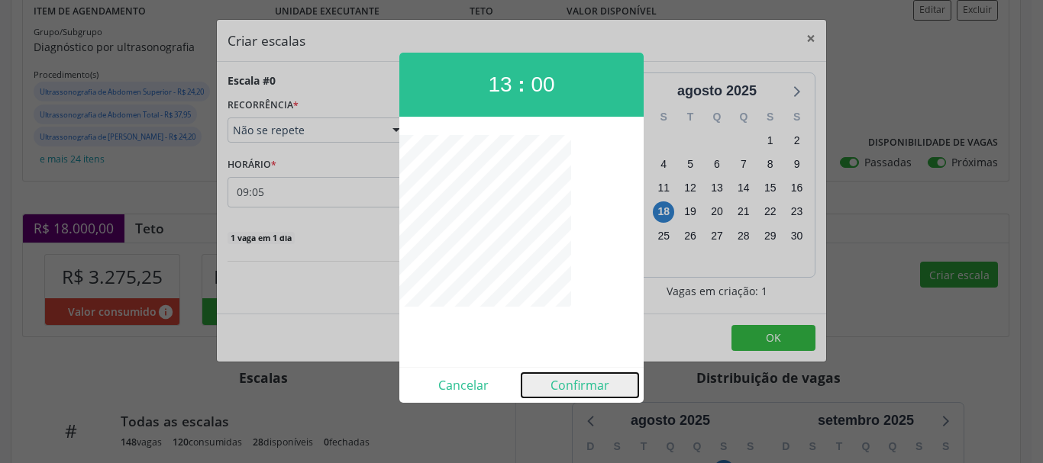
drag, startPoint x: 583, startPoint y: 390, endPoint x: 554, endPoint y: 263, distance: 130.7
click at [582, 389] on button "Confirmar" at bounding box center [579, 385] width 117 height 24
type input "13:00"
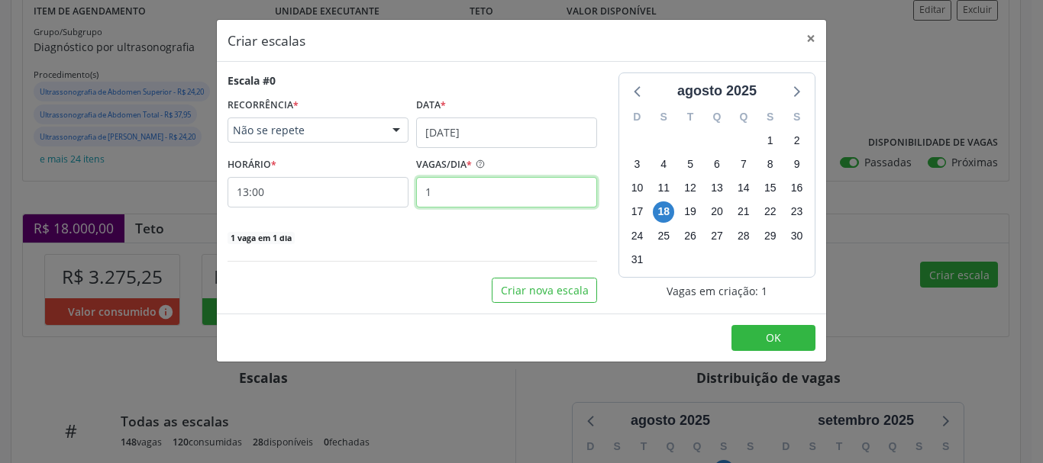
click at [519, 195] on input "1" at bounding box center [506, 192] width 181 height 31
type input "16"
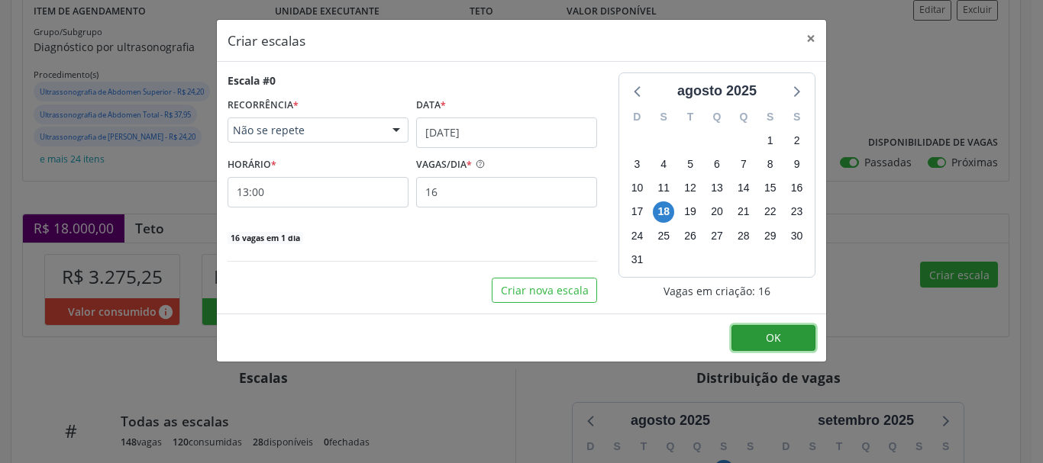
click at [792, 335] on button "OK" at bounding box center [773, 338] width 84 height 26
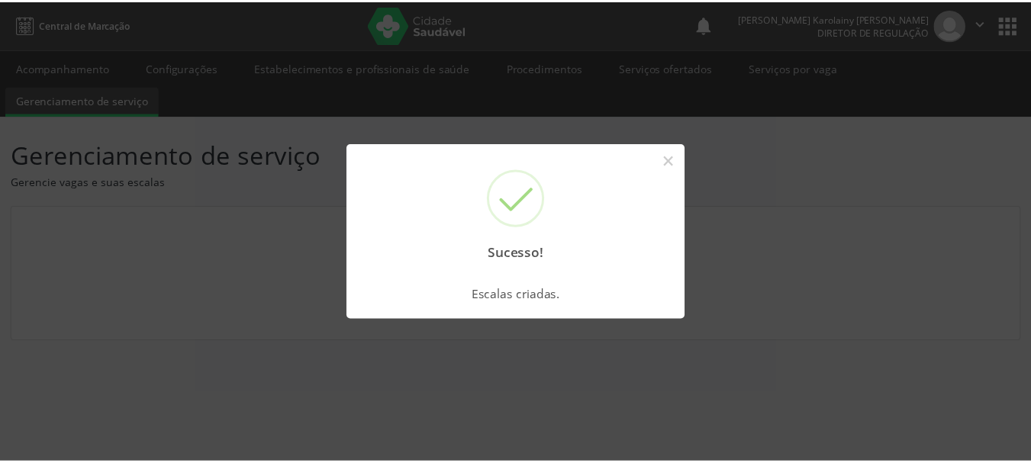
scroll to position [0, 0]
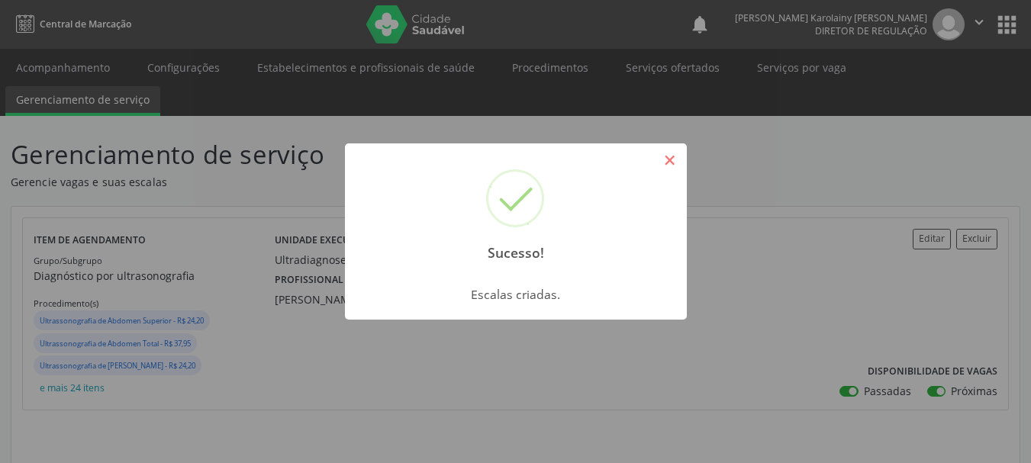
click at [659, 156] on button "×" at bounding box center [670, 160] width 26 height 26
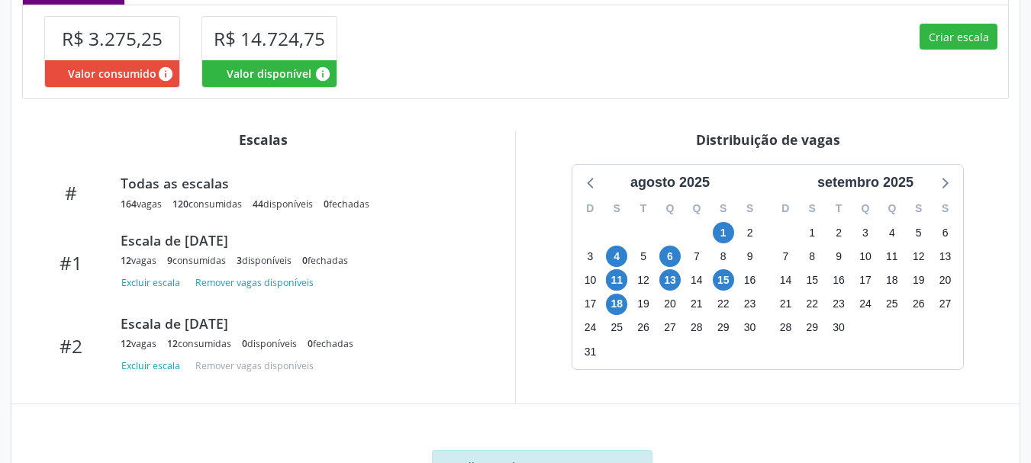
scroll to position [492, 0]
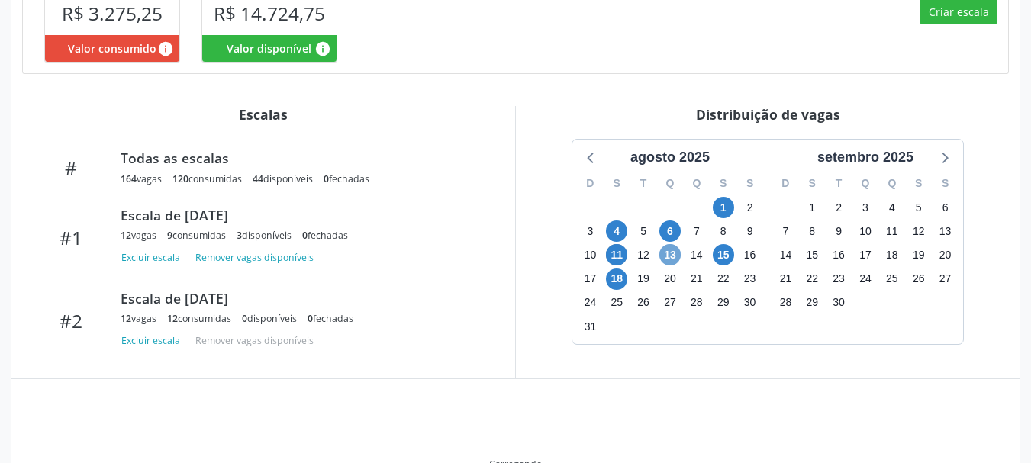
click at [671, 254] on span "13" at bounding box center [670, 254] width 21 height 21
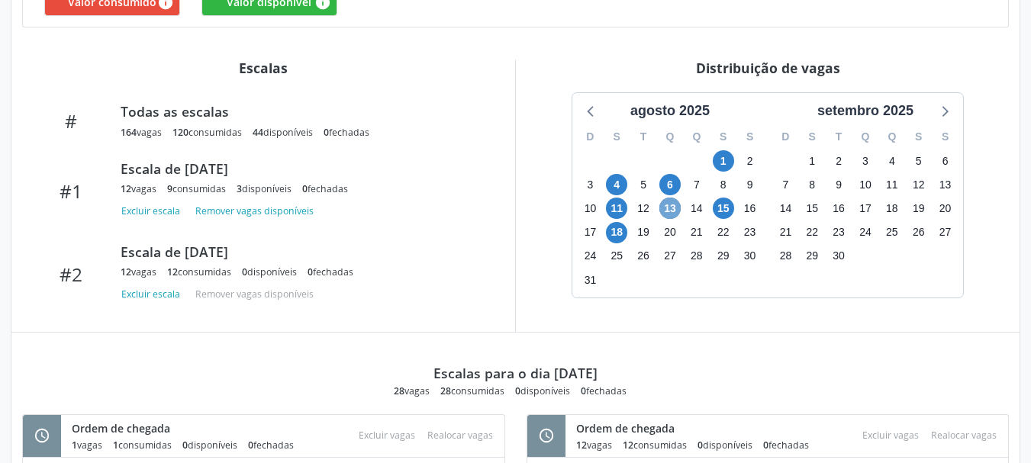
scroll to position [500, 0]
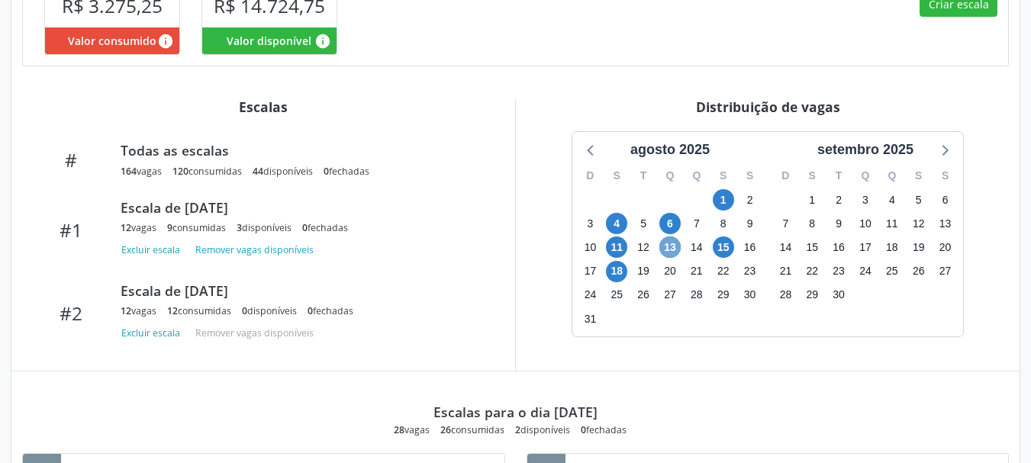
click at [673, 250] on span "13" at bounding box center [670, 247] width 21 height 21
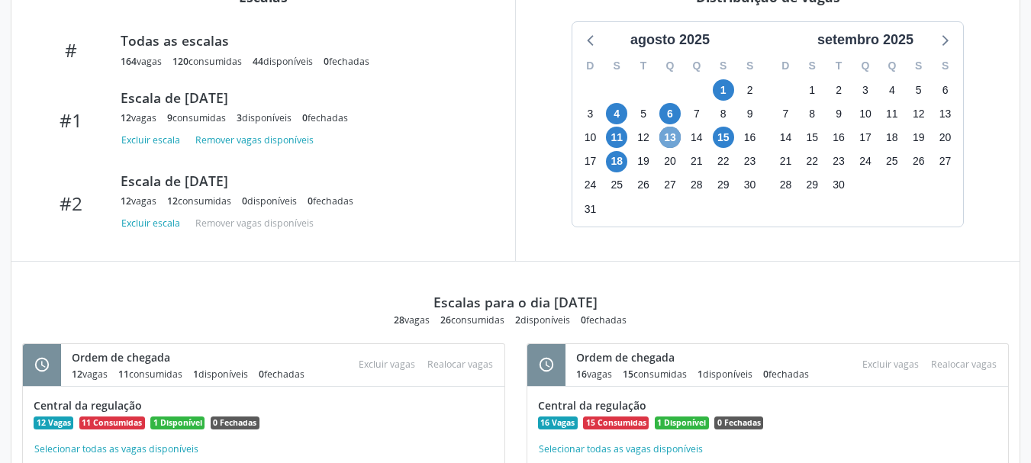
scroll to position [582, 0]
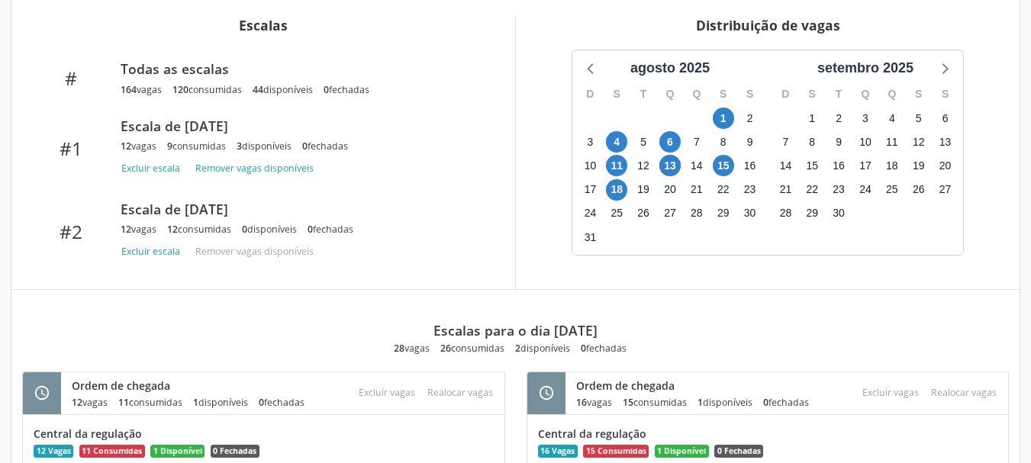
click at [734, 169] on div "15" at bounding box center [723, 166] width 27 height 24
click at [728, 168] on span "15" at bounding box center [723, 165] width 21 height 21
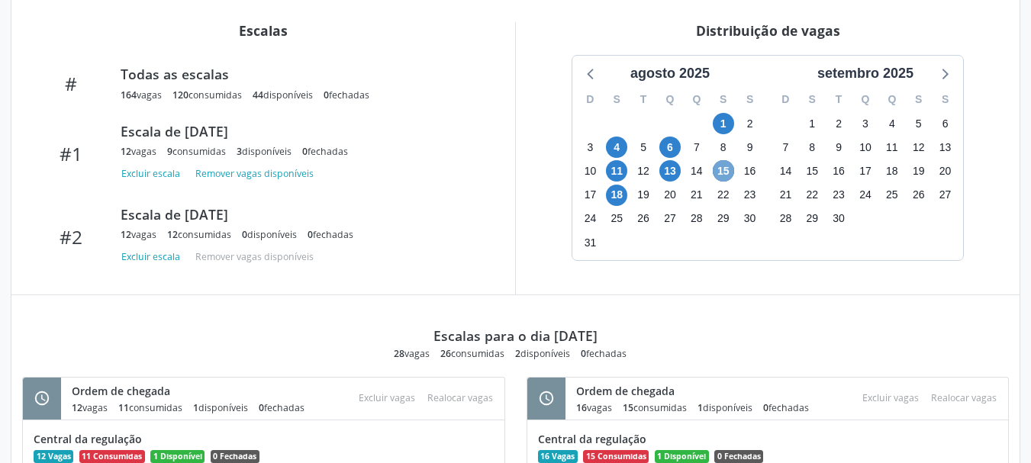
click at [728, 168] on span "15" at bounding box center [723, 170] width 21 height 21
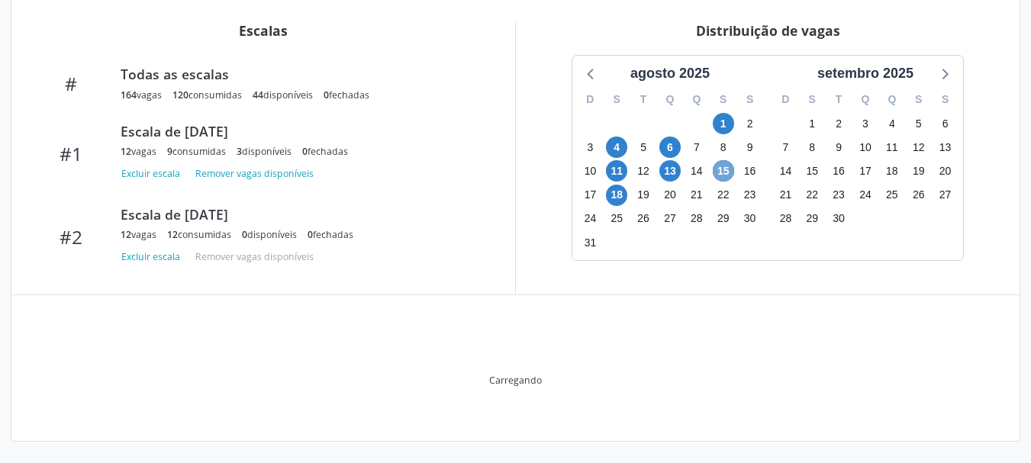
click at [725, 176] on span "15" at bounding box center [723, 170] width 21 height 21
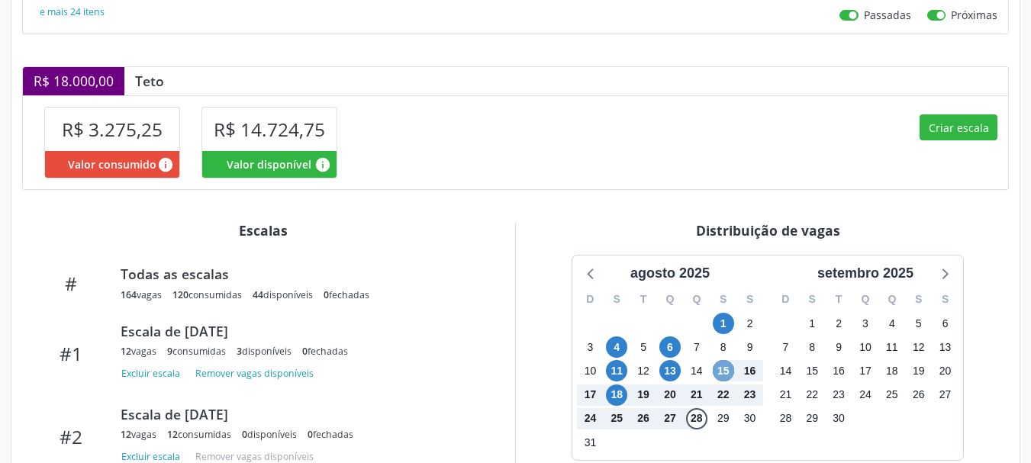
scroll to position [337, 0]
